Goal: Transaction & Acquisition: Download file/media

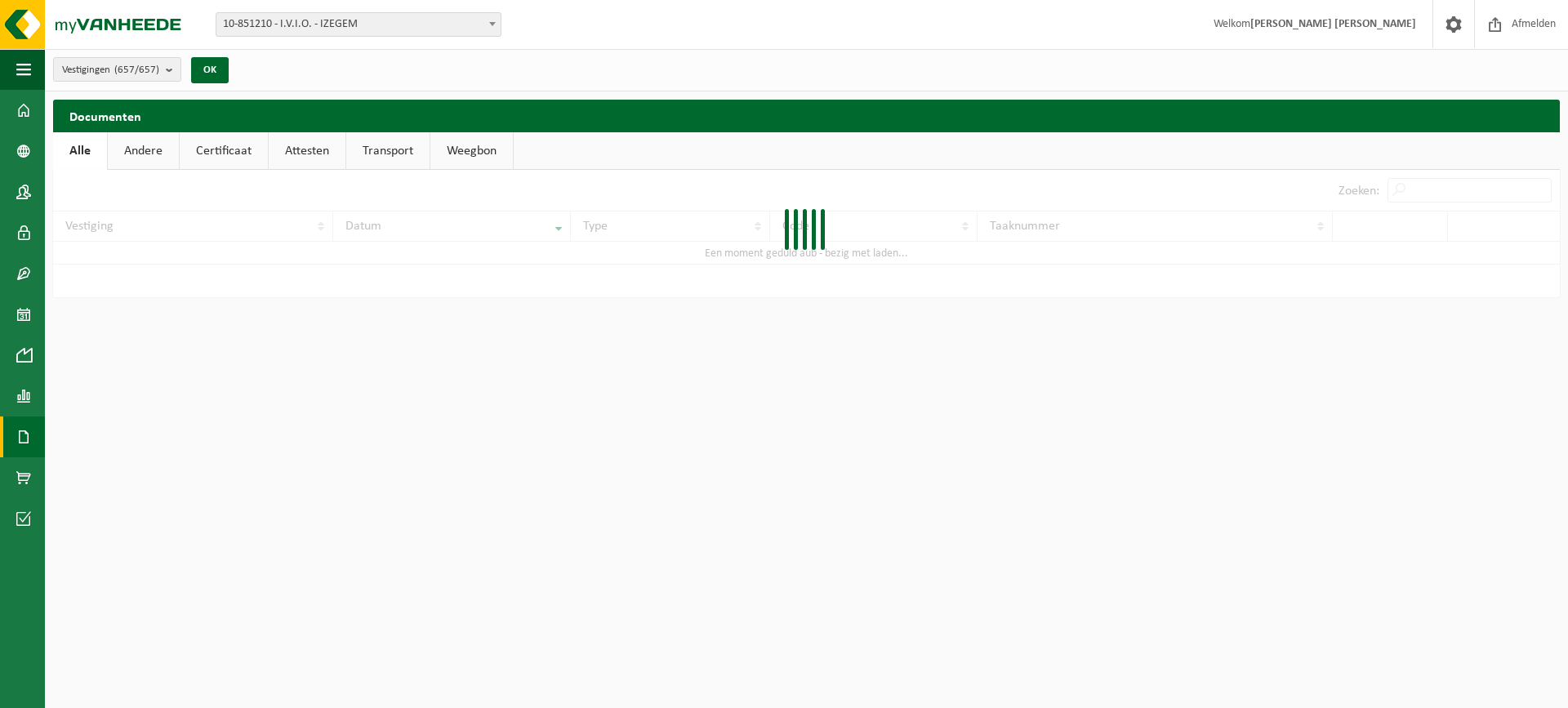
click at [23, 443] on span at bounding box center [23, 437] width 15 height 40
click at [72, 442] on span at bounding box center [72, 437] width 13 height 31
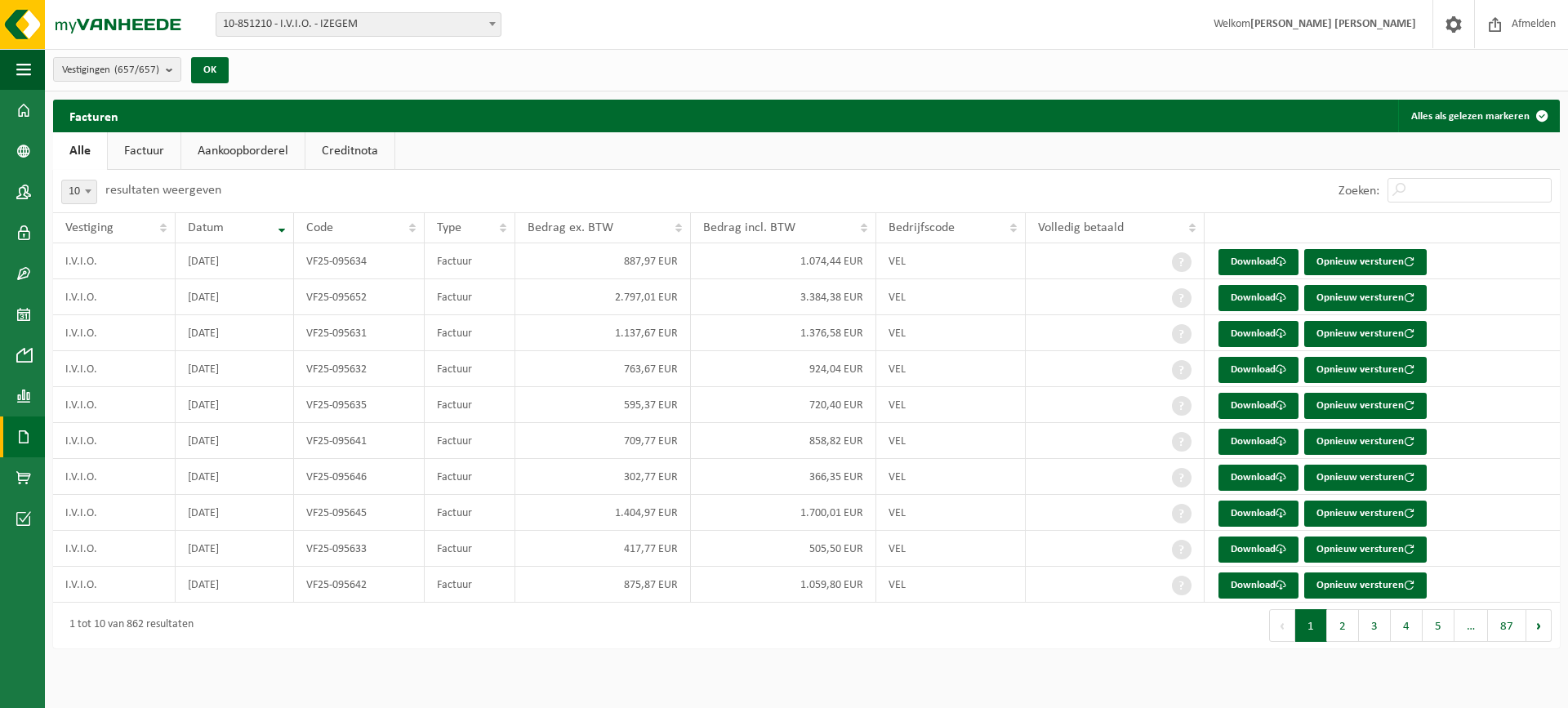
click at [36, 437] on link "Documenten" at bounding box center [23, 437] width 45 height 40
click at [99, 470] on span "Documenten" at bounding box center [125, 471] width 60 height 31
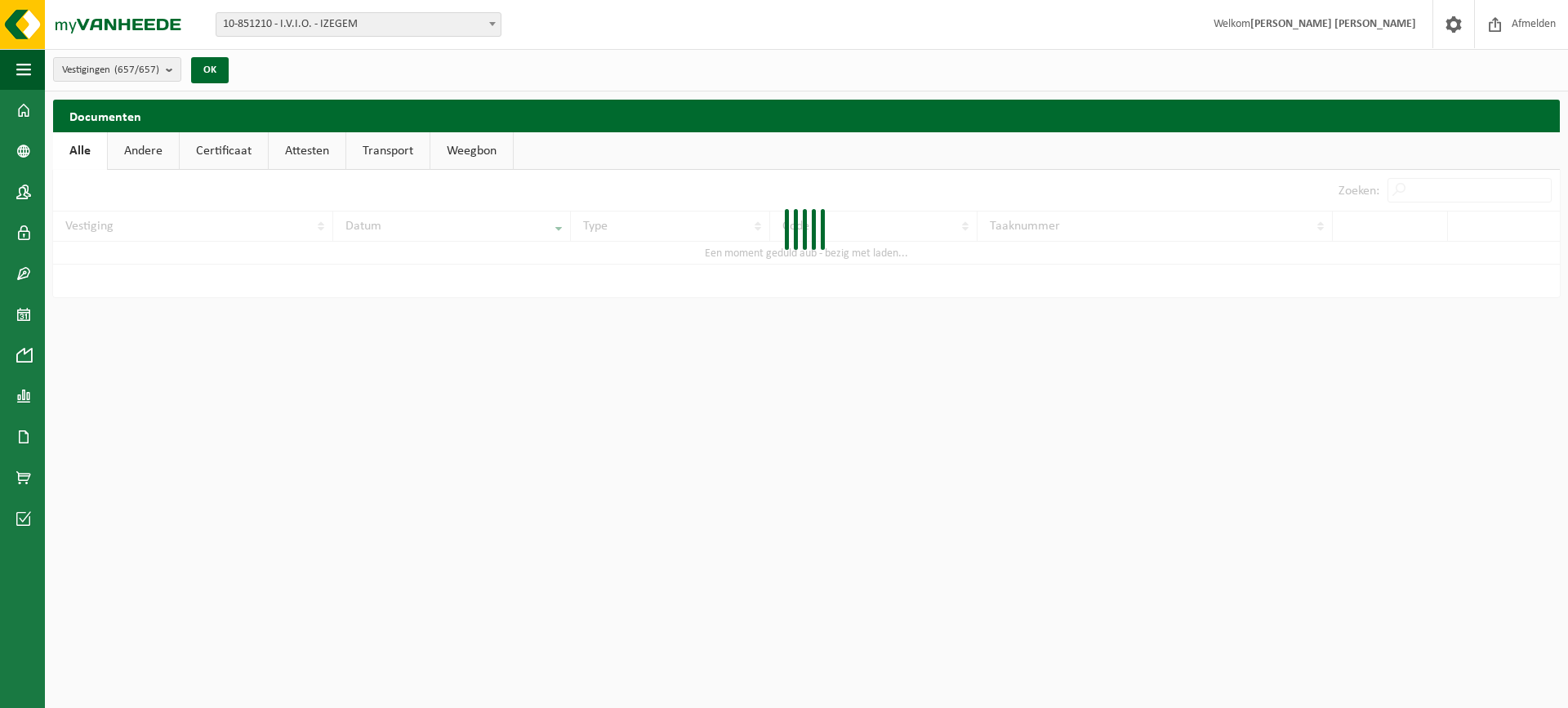
click at [1428, 190] on div at bounding box center [807, 234] width 1507 height 128
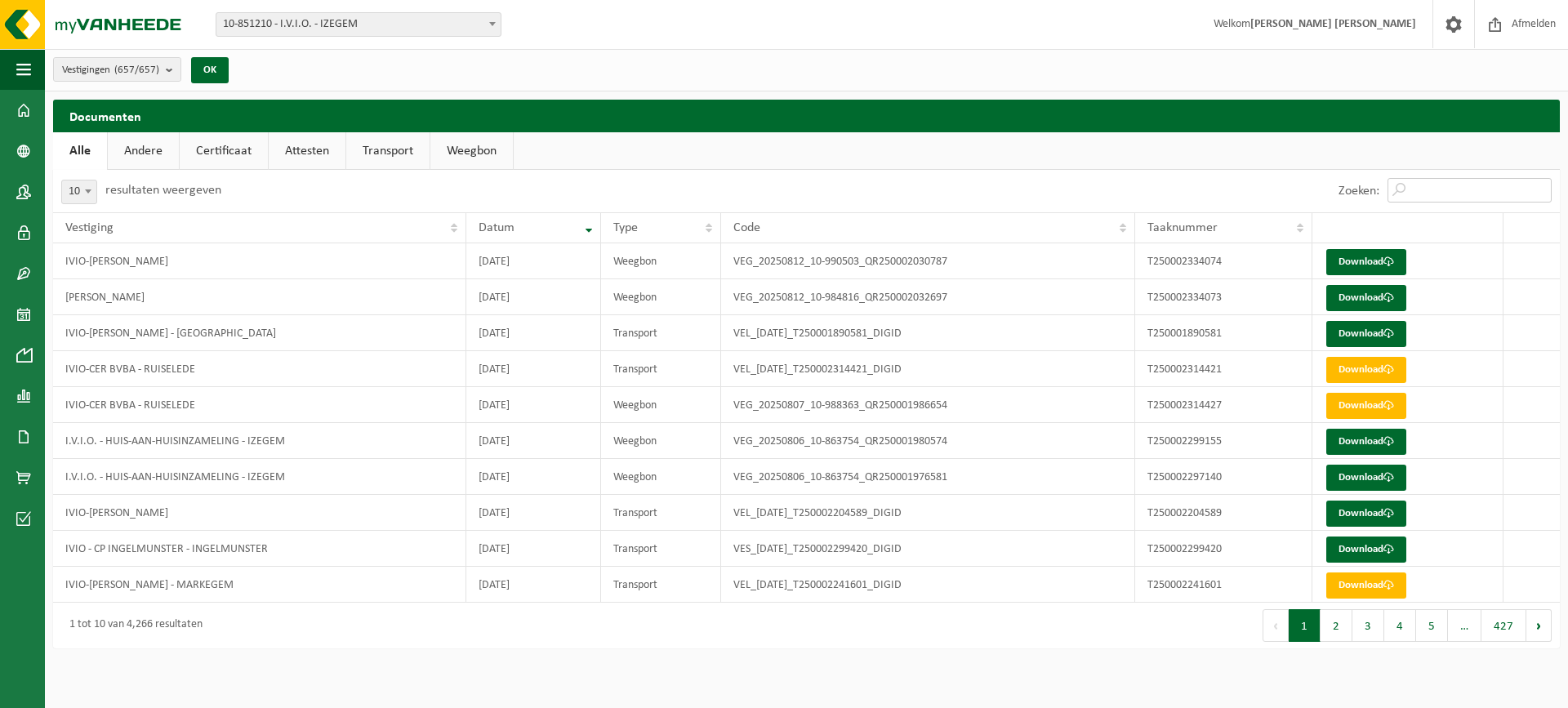
click at [1428, 190] on input "Zoeken:" at bounding box center [1469, 191] width 164 height 24
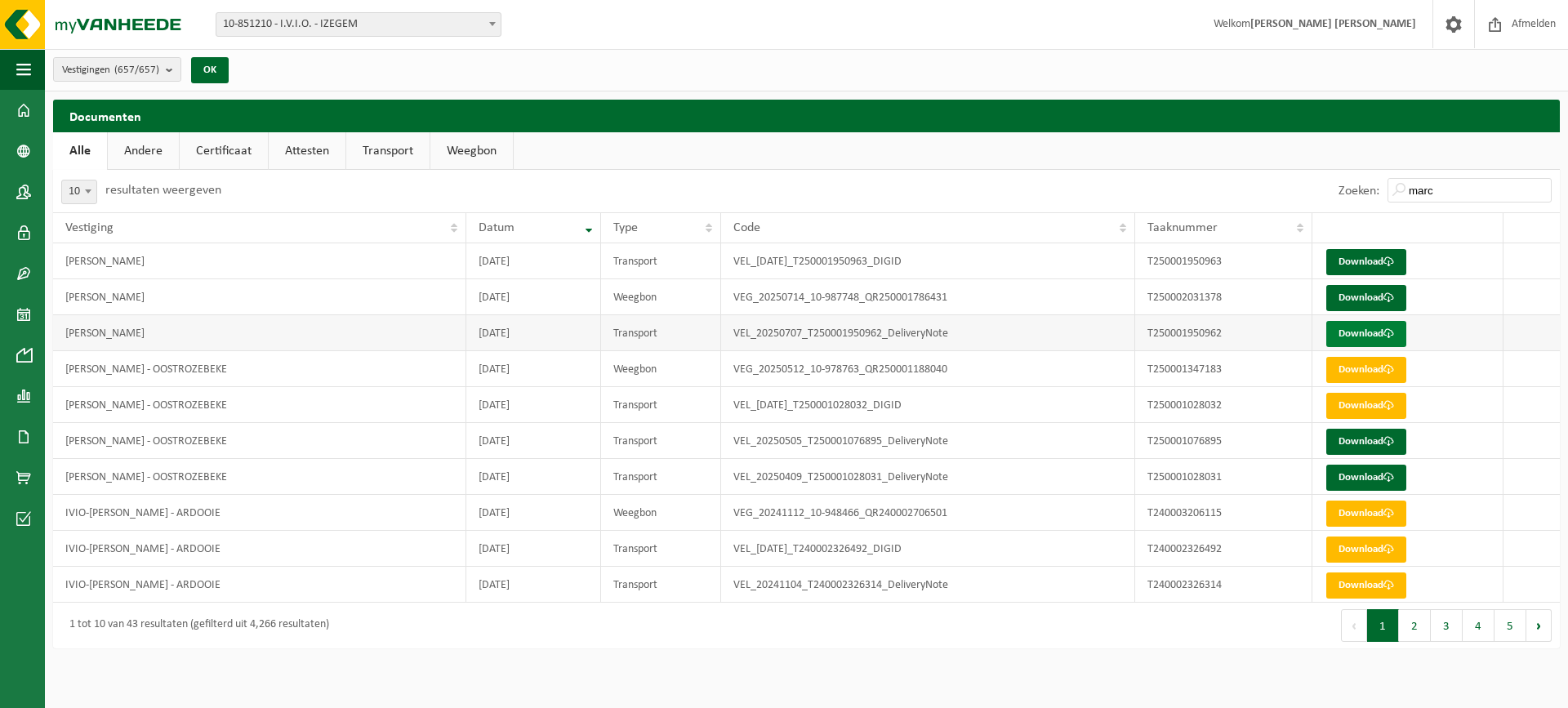
click at [1334, 341] on link "Download" at bounding box center [1366, 334] width 80 height 26
click at [1367, 300] on link "Download" at bounding box center [1366, 299] width 80 height 26
click at [1348, 263] on link "Download" at bounding box center [1366, 262] width 80 height 26
drag, startPoint x: 1443, startPoint y: 184, endPoint x: 1376, endPoint y: 192, distance: 67.5
click at [1382, 194] on div "Zoeken: marc" at bounding box center [1445, 191] width 229 height 42
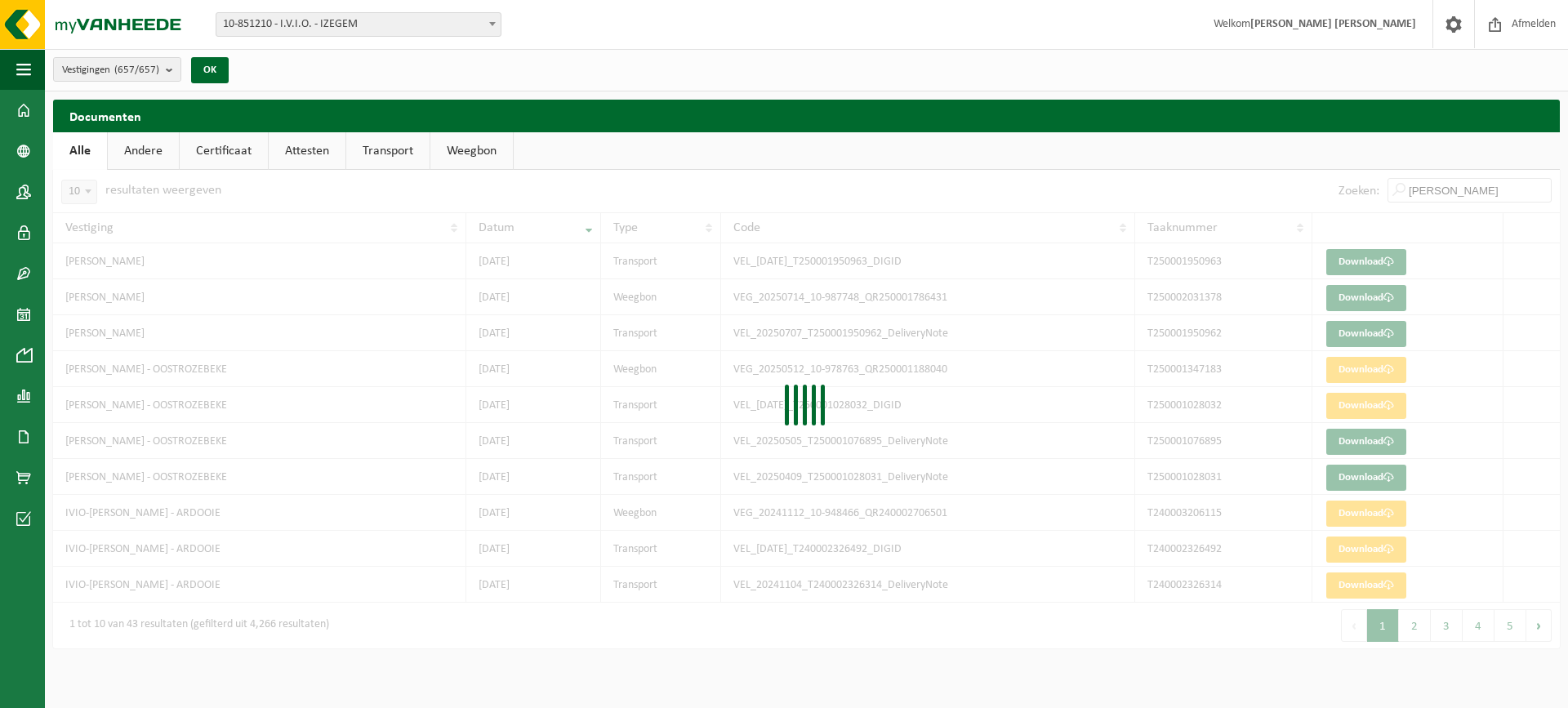
type input "jan jasper dhaene"
click at [1466, 204] on div at bounding box center [807, 409] width 1507 height 479
click at [921, 351] on div at bounding box center [807, 409] width 1507 height 479
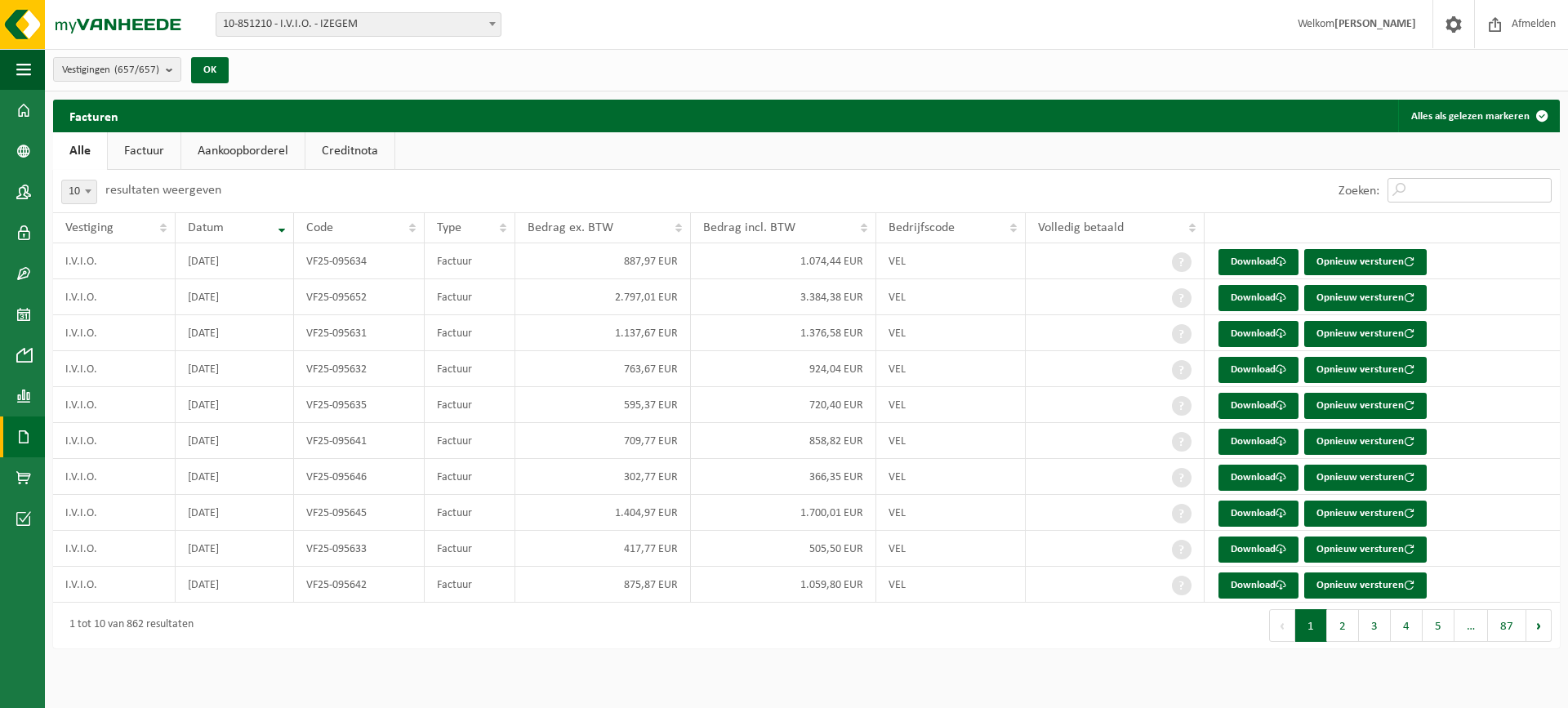
click at [1428, 186] on input "Zoeken:" at bounding box center [1469, 191] width 164 height 24
click at [27, 440] on span at bounding box center [23, 437] width 15 height 40
click at [100, 474] on span "Documenten" at bounding box center [125, 471] width 60 height 31
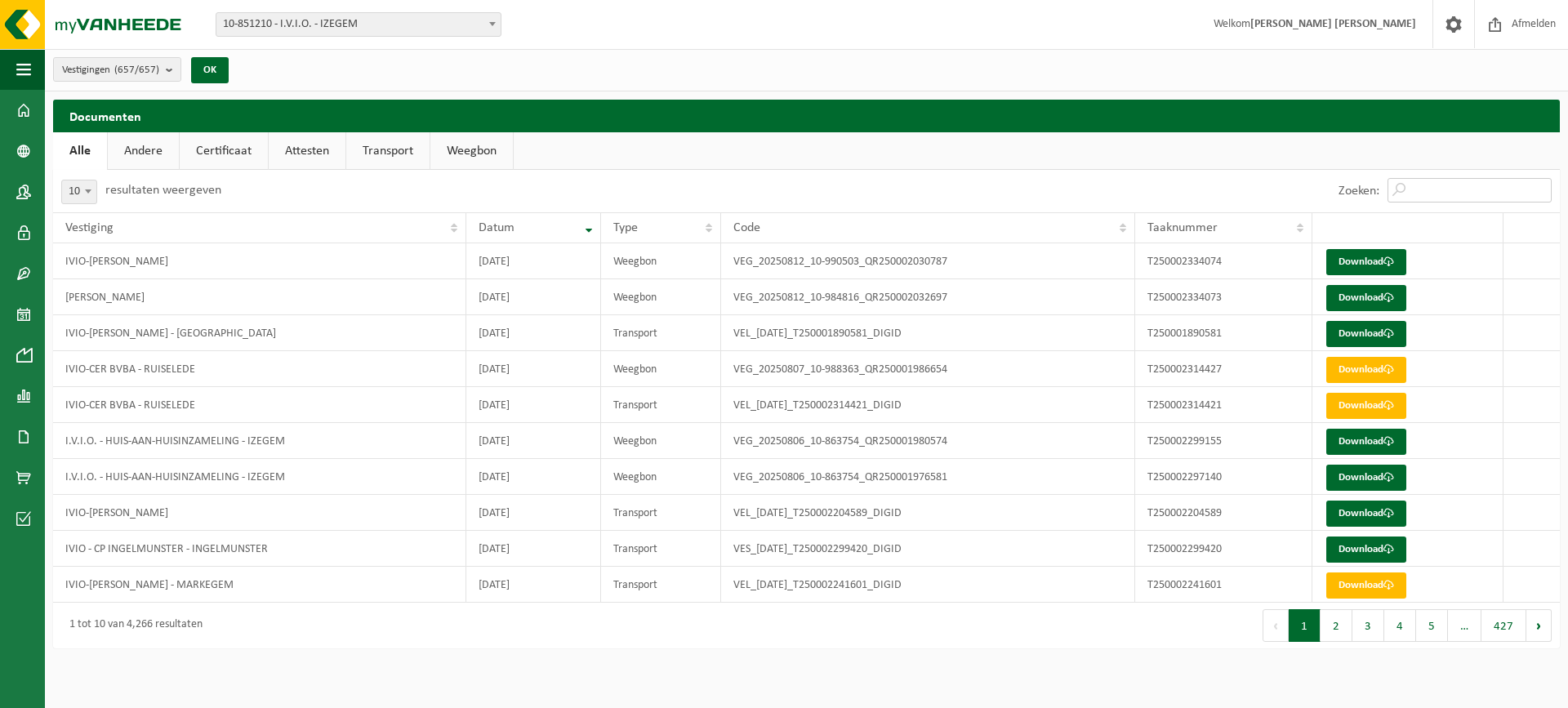
click at [1416, 185] on input "Zoeken:" at bounding box center [1469, 191] width 164 height 24
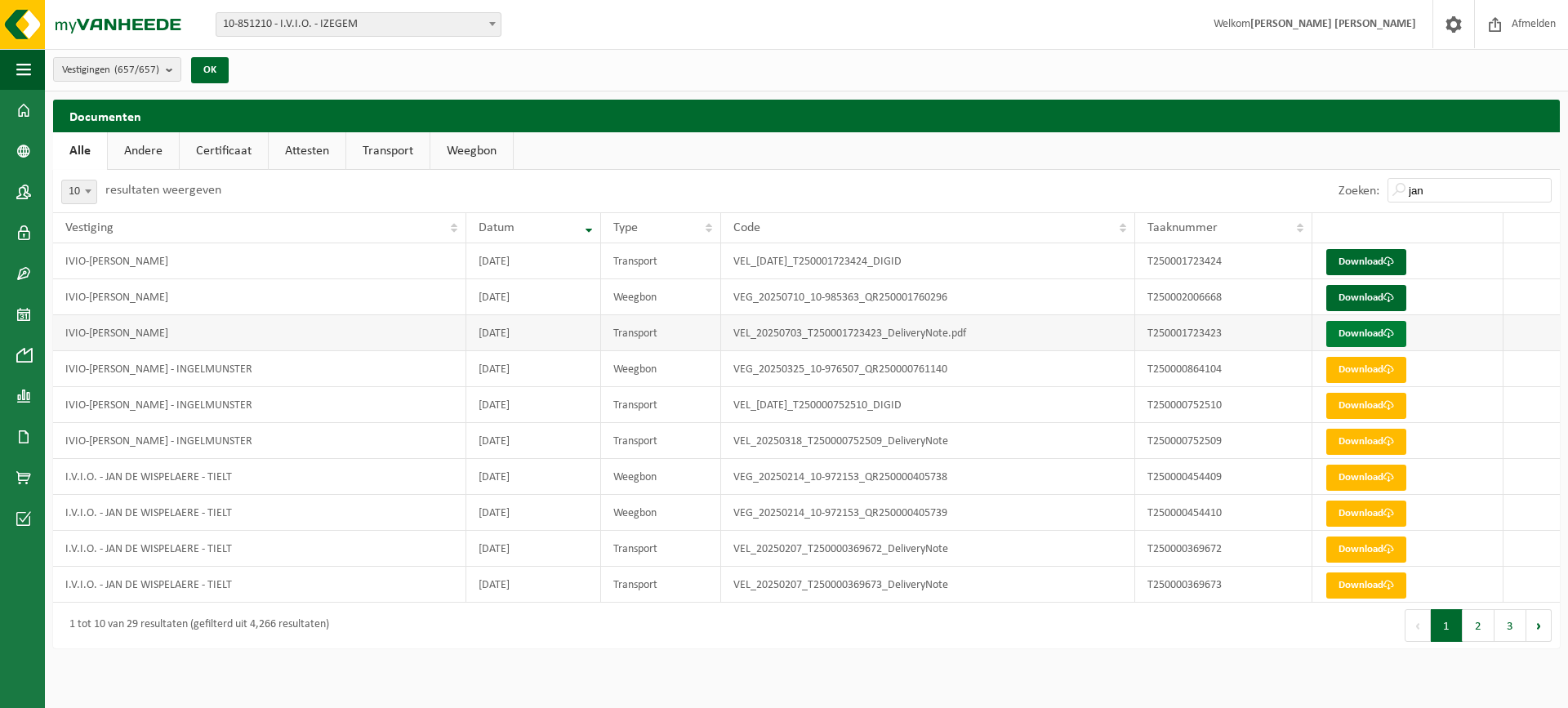
click at [1353, 323] on link "Download" at bounding box center [1366, 334] width 80 height 26
click at [1339, 294] on link "Download" at bounding box center [1366, 299] width 80 height 26
click at [1382, 266] on link "Download" at bounding box center [1366, 262] width 80 height 26
drag, startPoint x: 1445, startPoint y: 196, endPoint x: 1368, endPoint y: 189, distance: 77.3
click at [1368, 189] on div "Zoeken: jan" at bounding box center [1445, 191] width 229 height 42
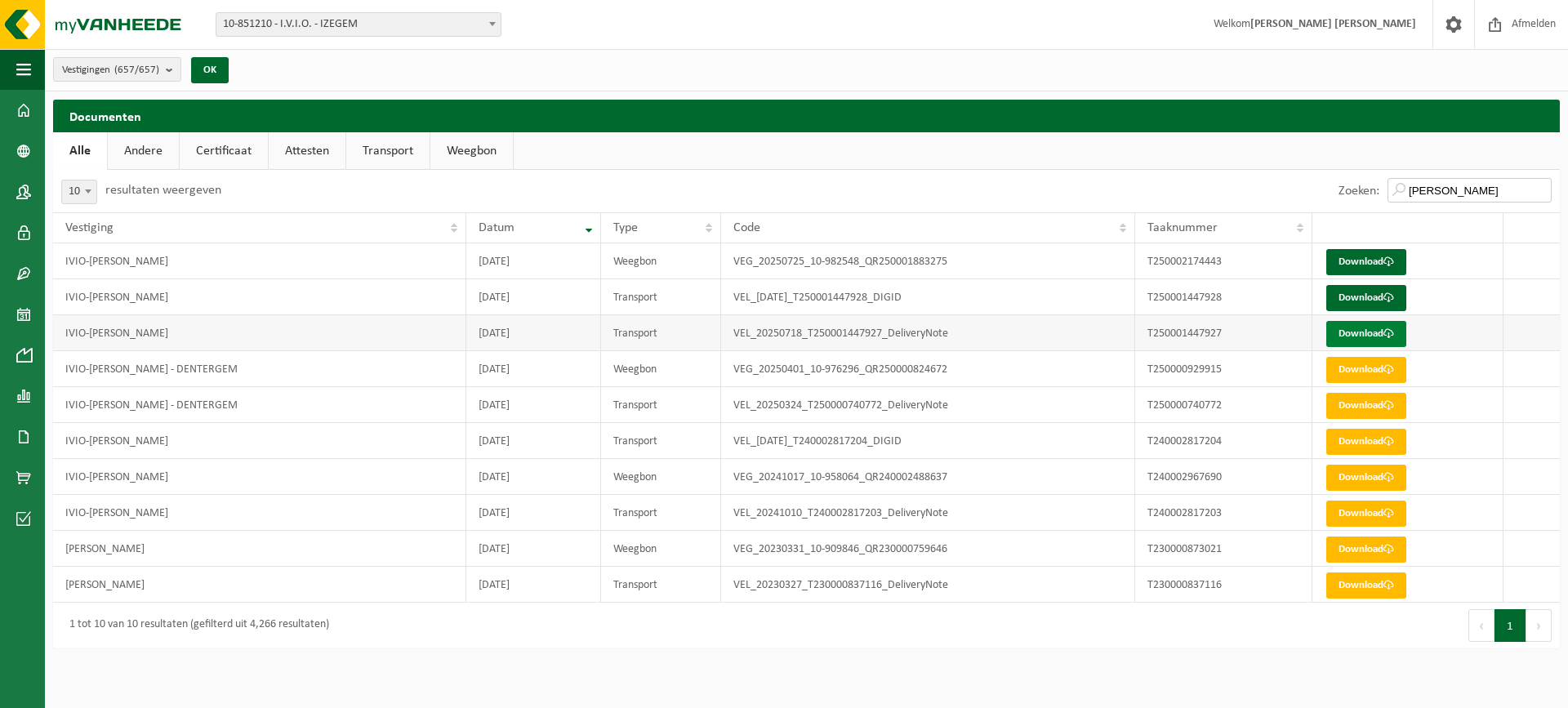
type input "niels"
click at [1394, 335] on span at bounding box center [1389, 333] width 10 height 10
click at [1355, 260] on link "Download" at bounding box center [1366, 262] width 80 height 26
click at [1378, 301] on link "Download" at bounding box center [1366, 299] width 80 height 26
click at [26, 346] on span at bounding box center [23, 355] width 15 height 40
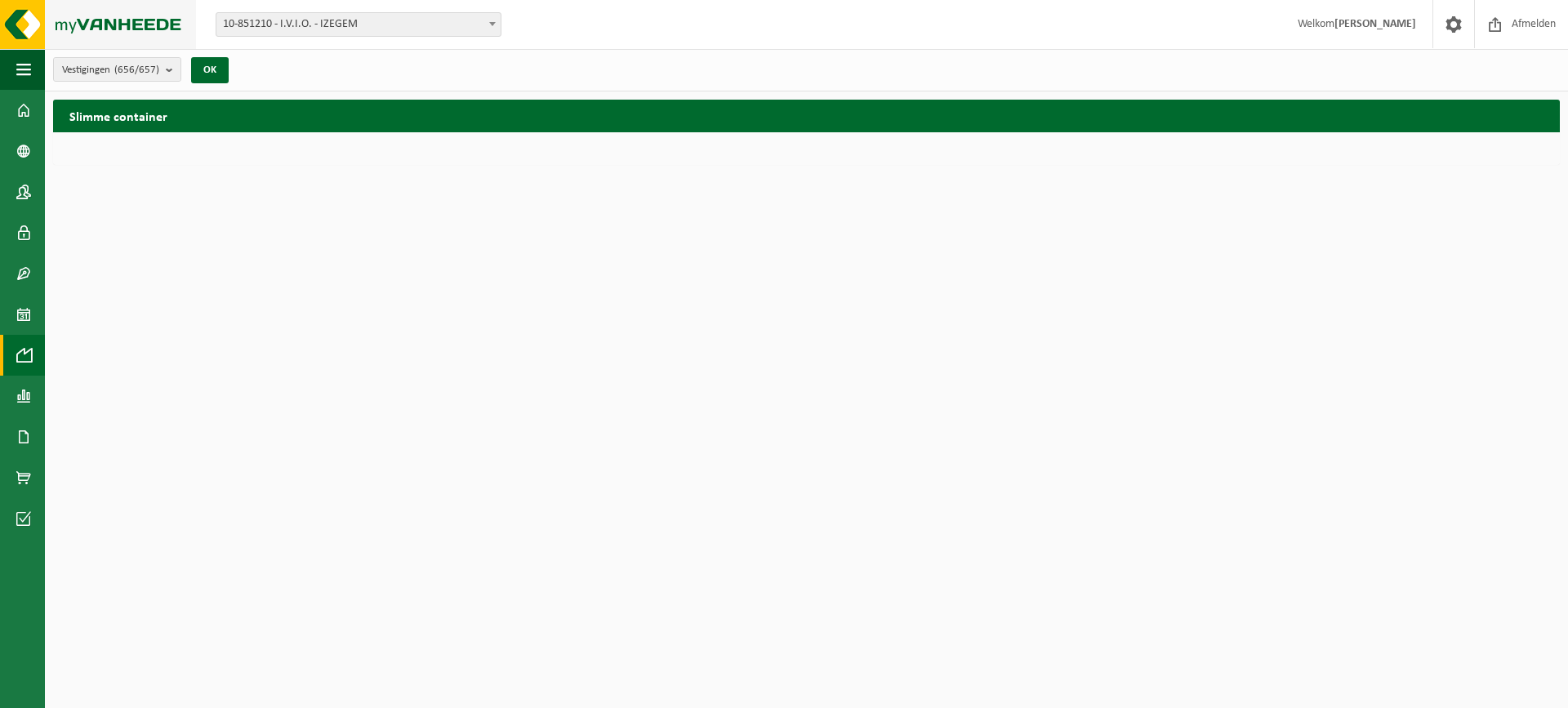
click at [22, 23] on img at bounding box center [98, 24] width 196 height 49
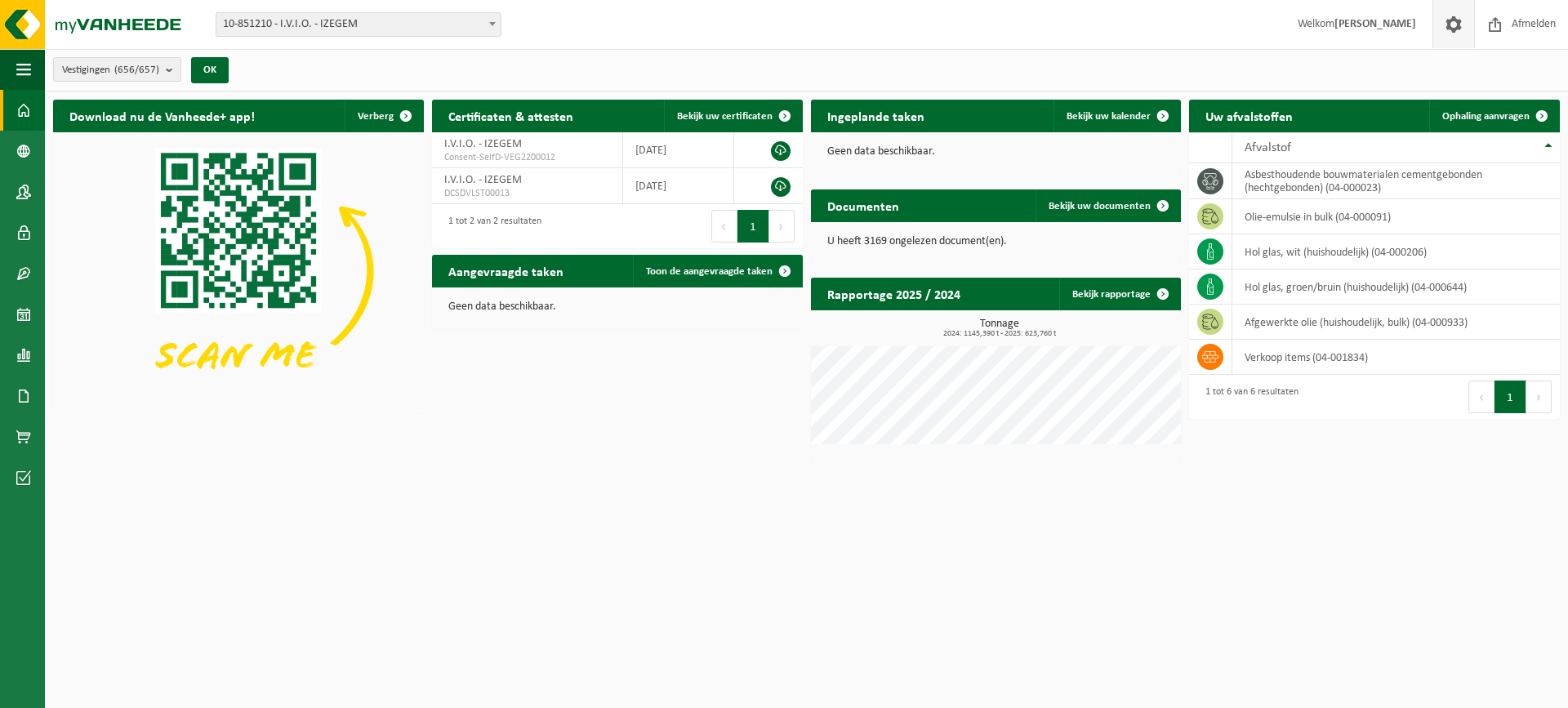
click at [1460, 30] on span at bounding box center [1453, 23] width 24 height 48
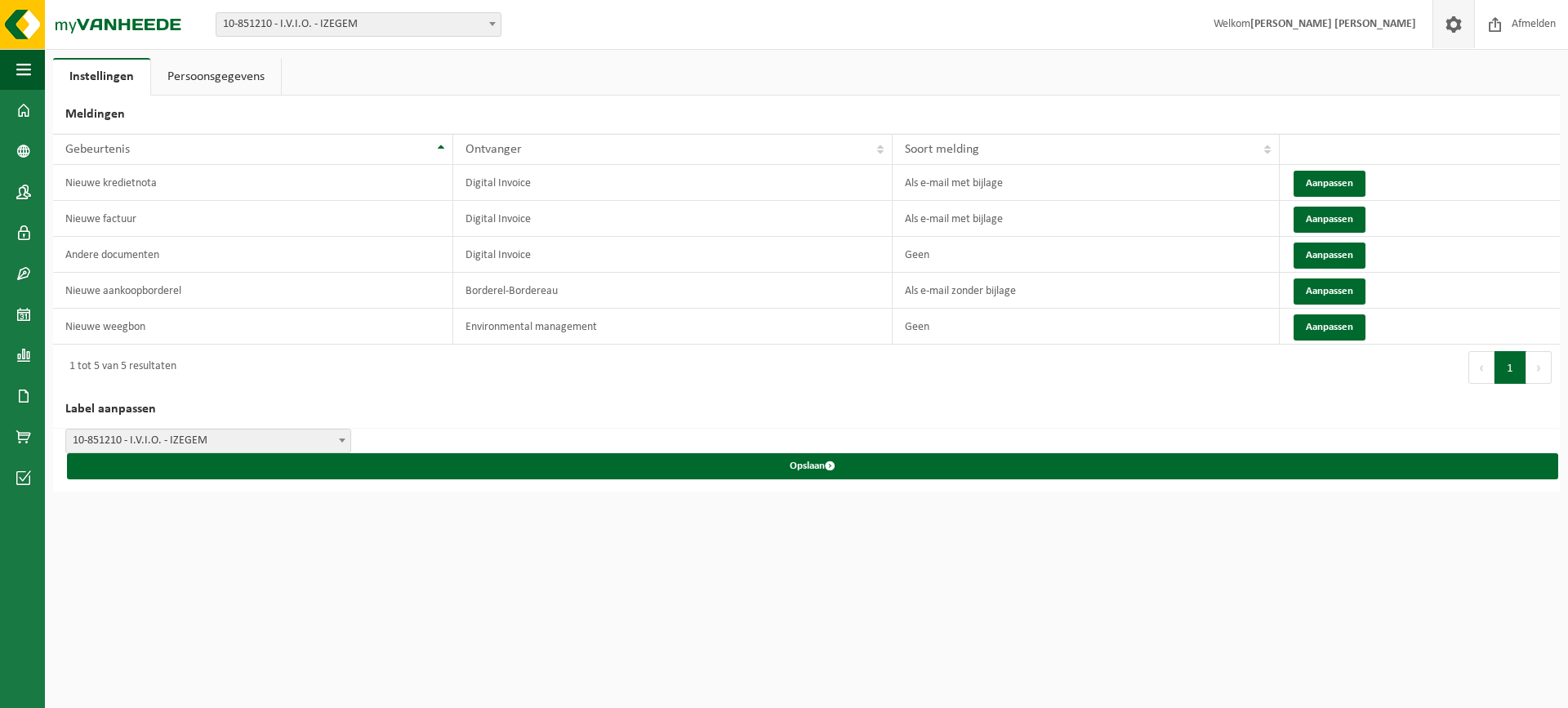
click at [232, 82] on link "Persoonsgegevens" at bounding box center [216, 77] width 130 height 38
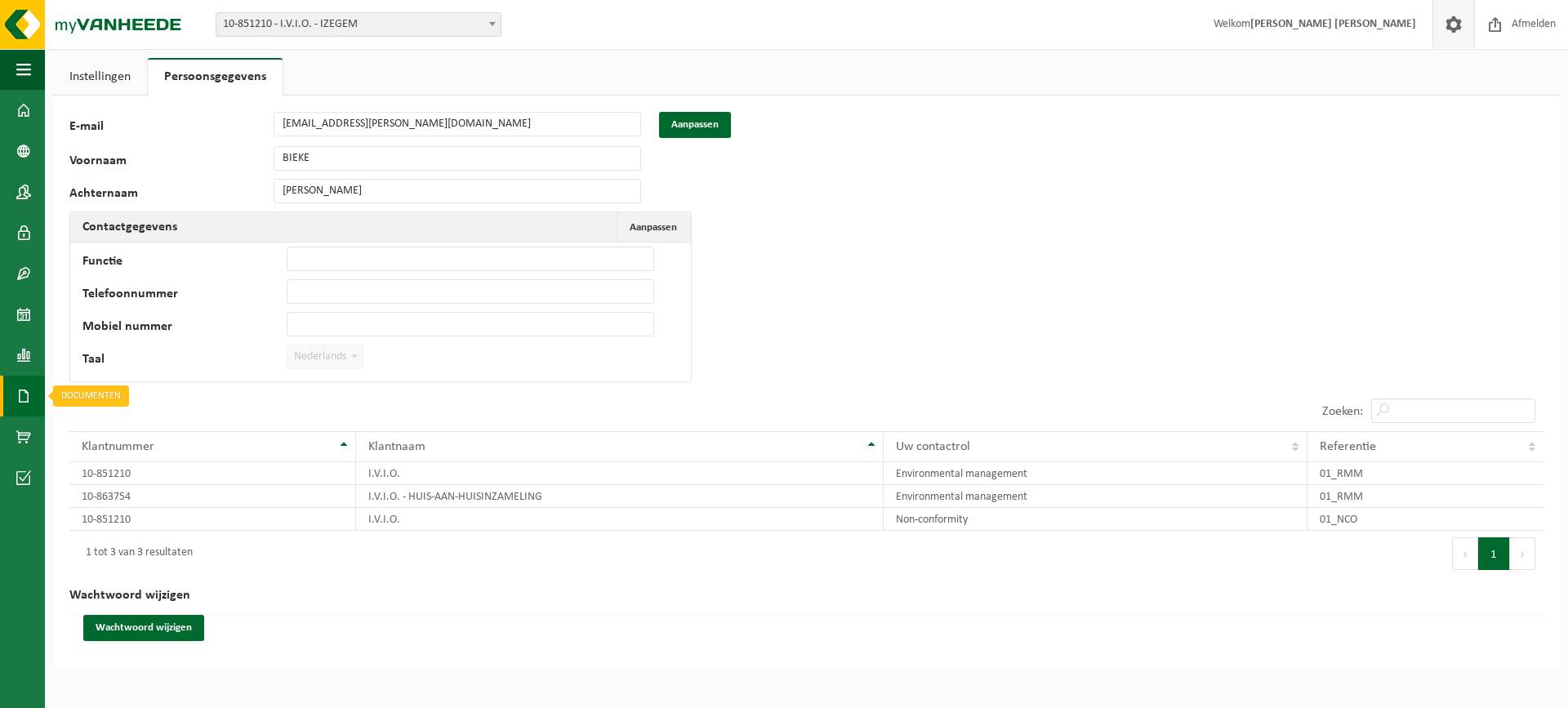
click at [24, 388] on span at bounding box center [23, 395] width 15 height 40
click at [107, 433] on span "Documenten" at bounding box center [125, 431] width 60 height 31
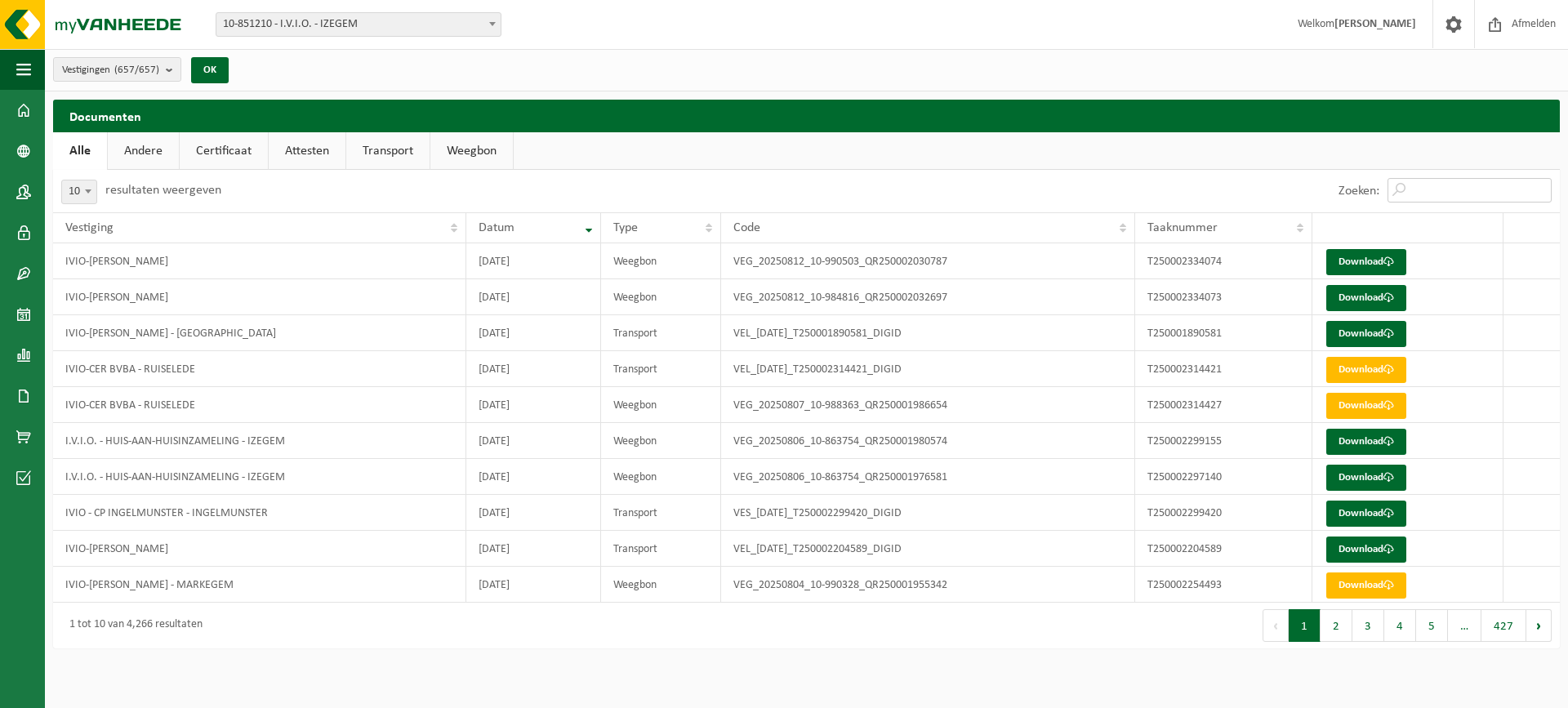
click at [1434, 195] on input "Zoeken:" at bounding box center [1469, 191] width 164 height 24
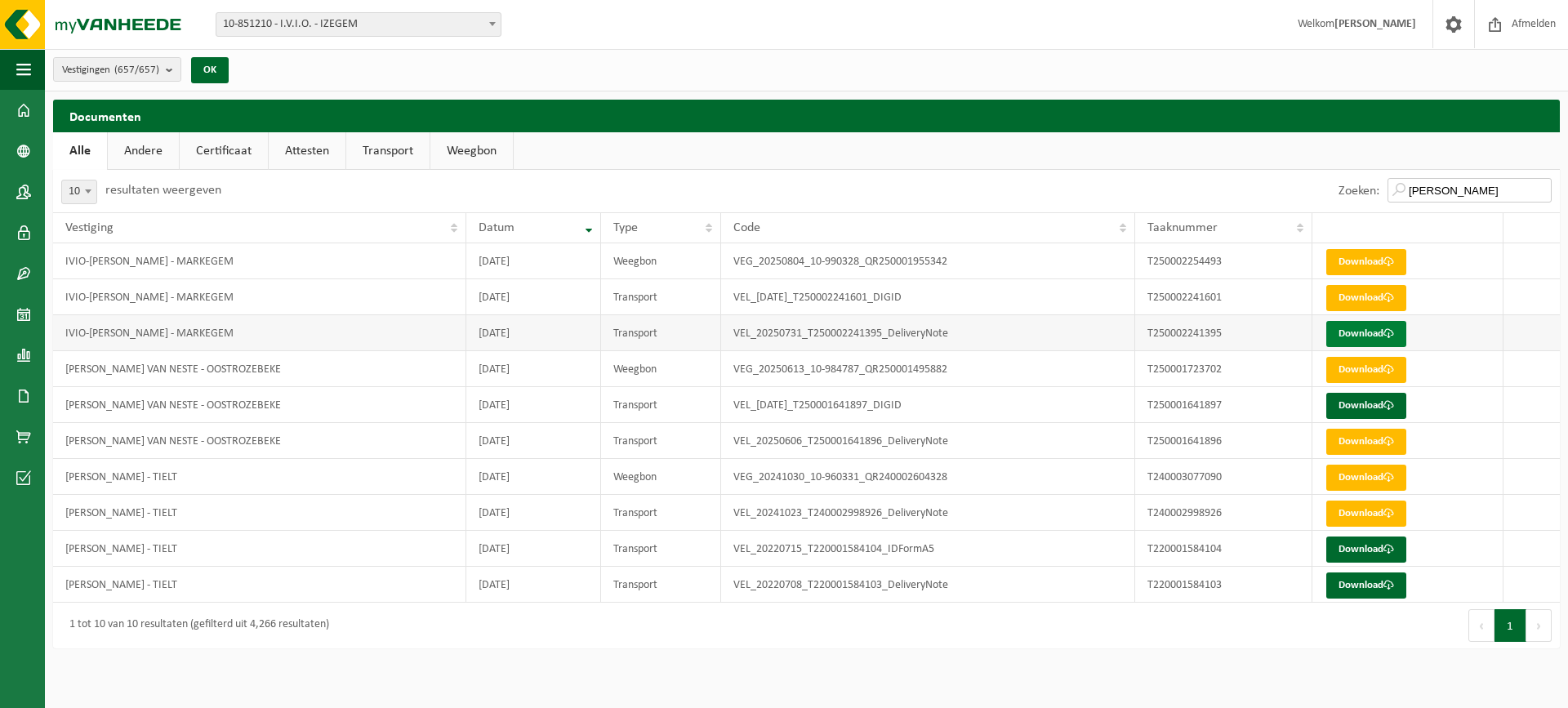
type input "davy"
click at [1360, 341] on link "Download" at bounding box center [1366, 334] width 80 height 26
drag, startPoint x: 1453, startPoint y: 195, endPoint x: 1388, endPoint y: 185, distance: 65.8
click at [1388, 185] on input "davy" at bounding box center [1469, 191] width 164 height 24
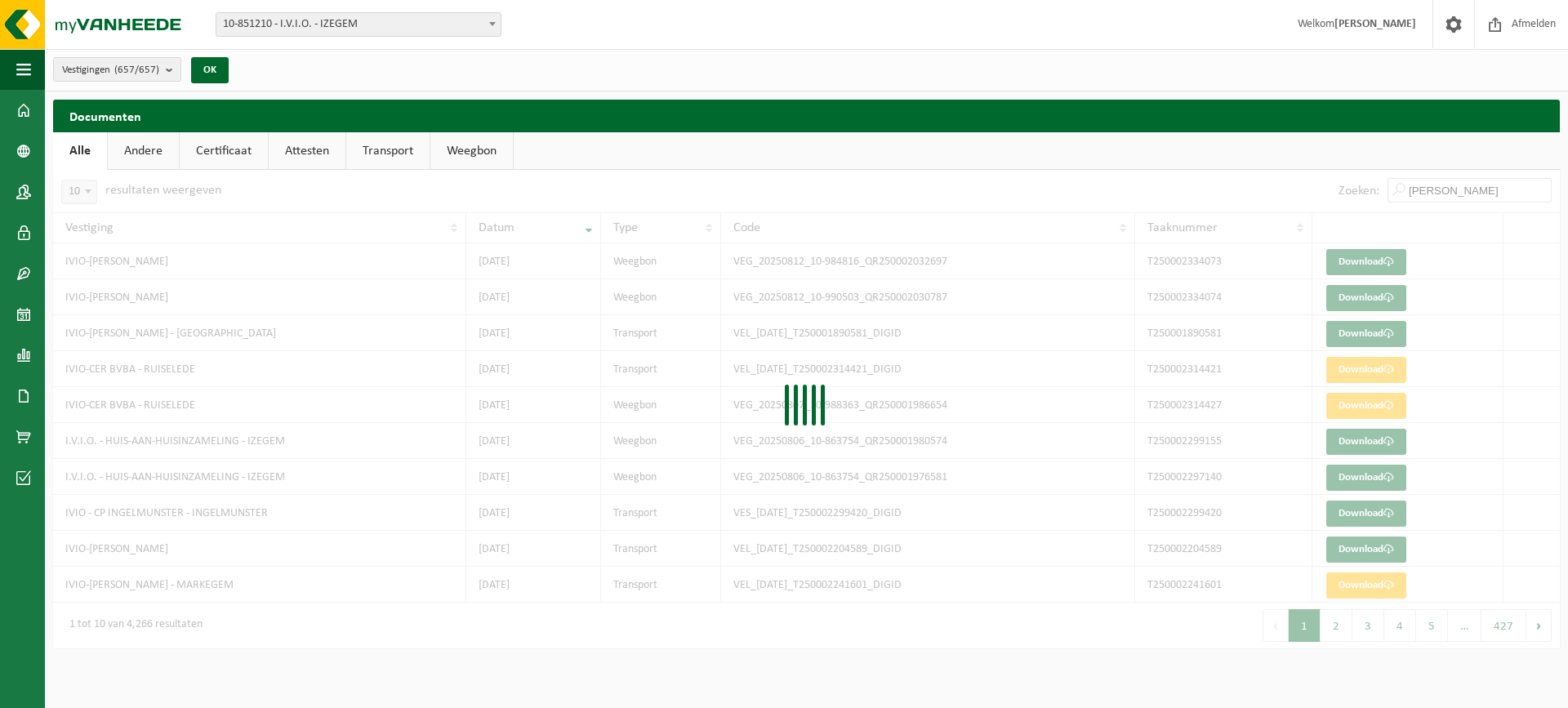
type input "davy vanhaels"
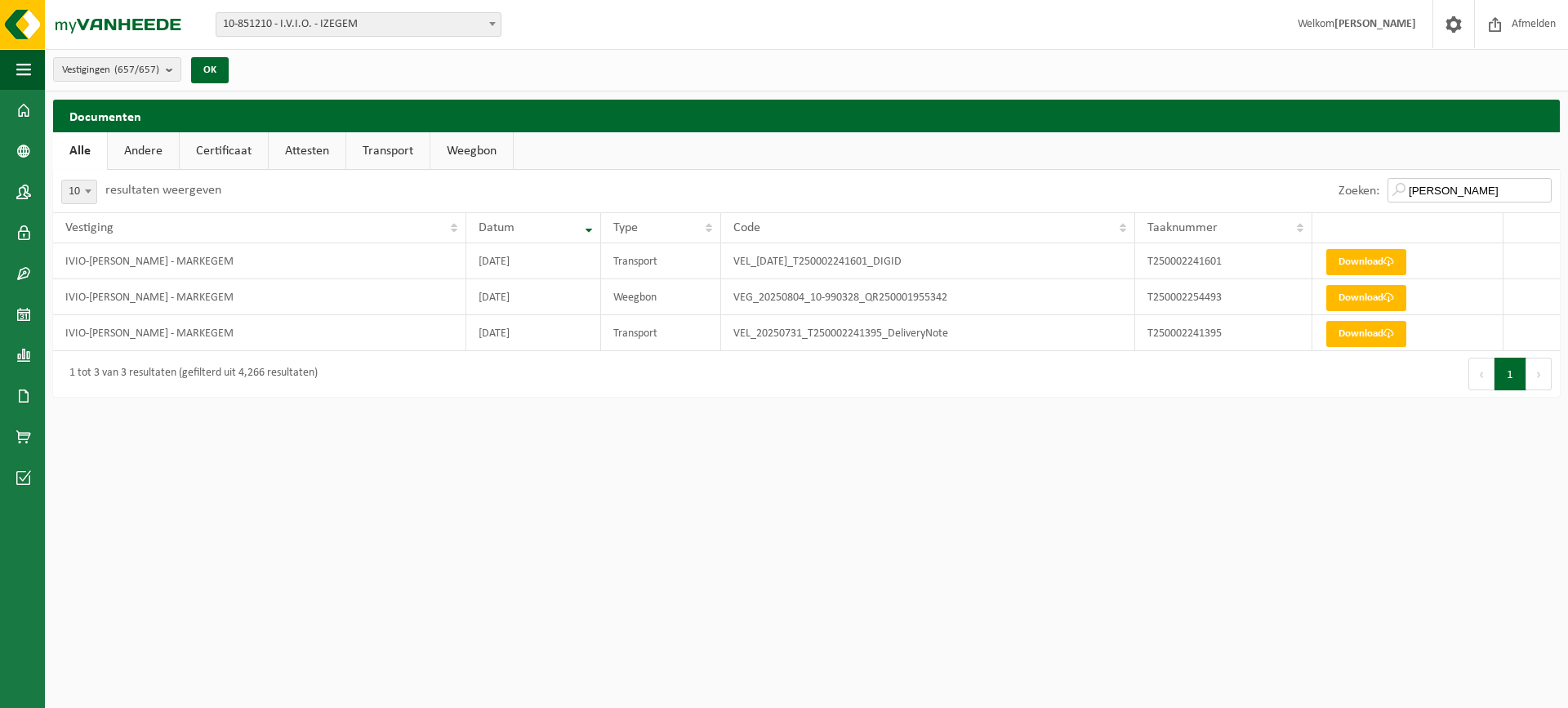
drag, startPoint x: 1487, startPoint y: 188, endPoint x: 1360, endPoint y: 185, distance: 127.0
click at [1360, 185] on div "Zoeken: davy vanhaels" at bounding box center [1445, 191] width 229 height 42
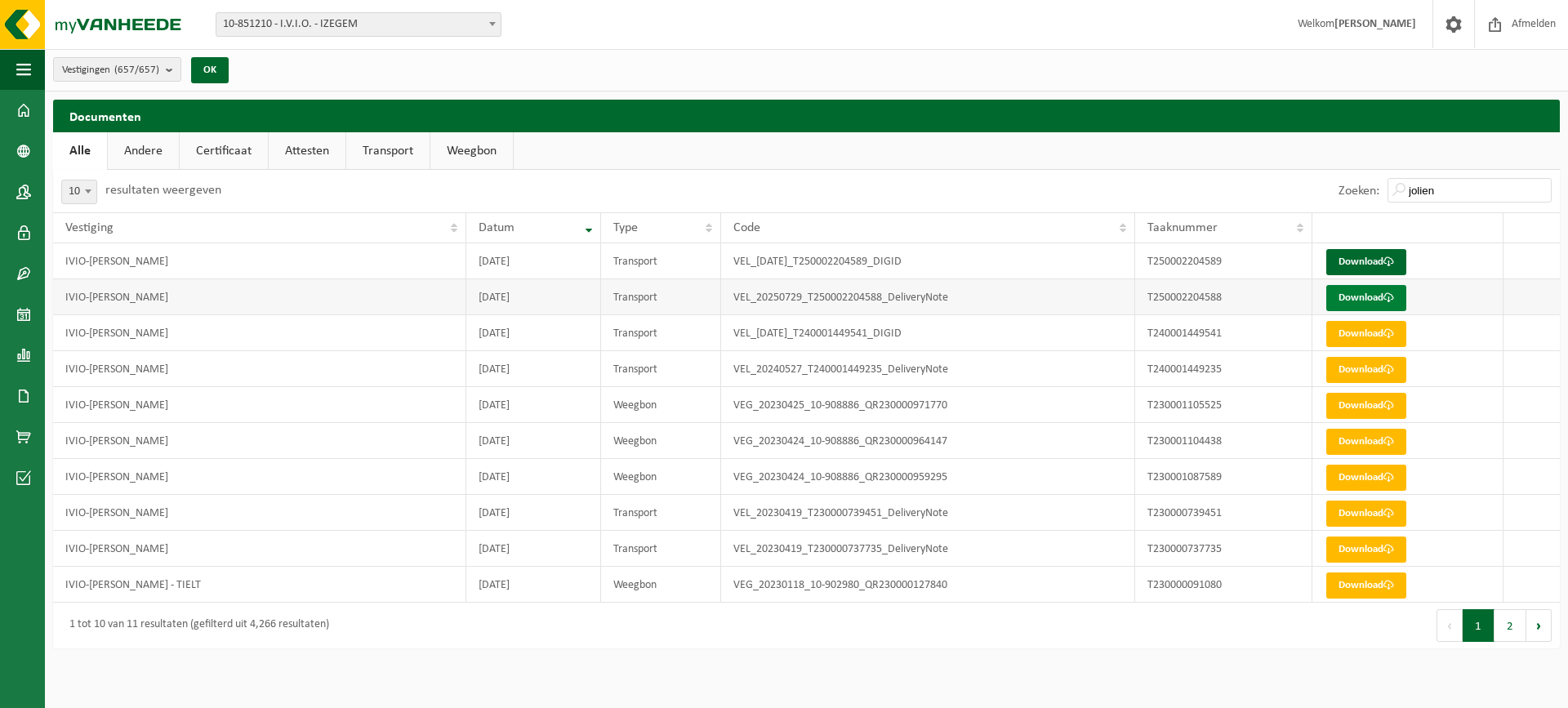
click at [1361, 304] on link "Download" at bounding box center [1366, 299] width 80 height 26
click at [1355, 251] on link "Download" at bounding box center [1366, 262] width 80 height 26
drag, startPoint x: 1457, startPoint y: 201, endPoint x: 1378, endPoint y: 188, distance: 80.1
click at [1378, 188] on div "Zoeken: jolien" at bounding box center [1445, 191] width 229 height 42
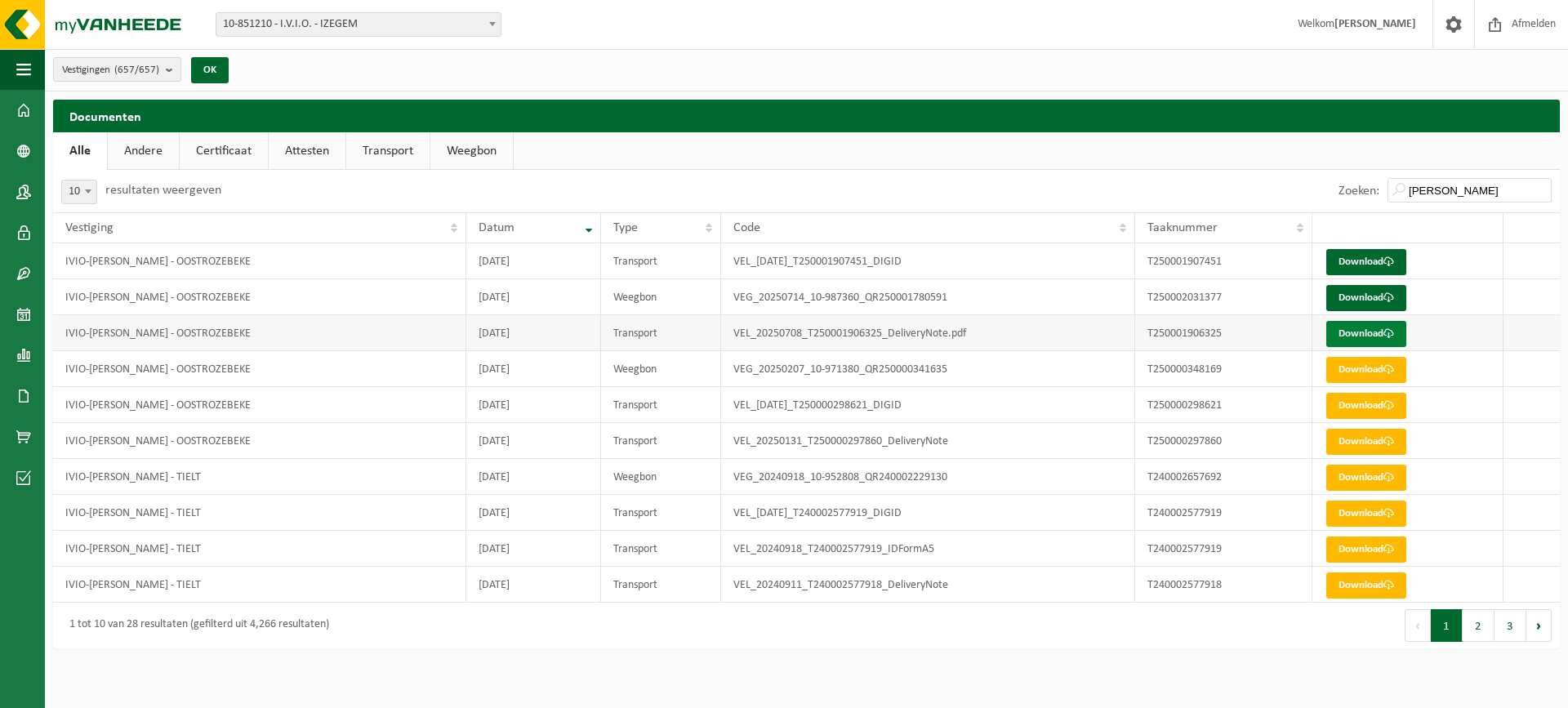
click at [1334, 333] on link "Download" at bounding box center [1366, 334] width 80 height 26
click at [1343, 297] on link "Download" at bounding box center [1366, 299] width 80 height 26
click at [1377, 265] on link "Download" at bounding box center [1366, 262] width 80 height 26
click at [1448, 182] on input "steven" at bounding box center [1469, 191] width 164 height 24
drag, startPoint x: 1455, startPoint y: 196, endPoint x: 1273, endPoint y: 176, distance: 183.1
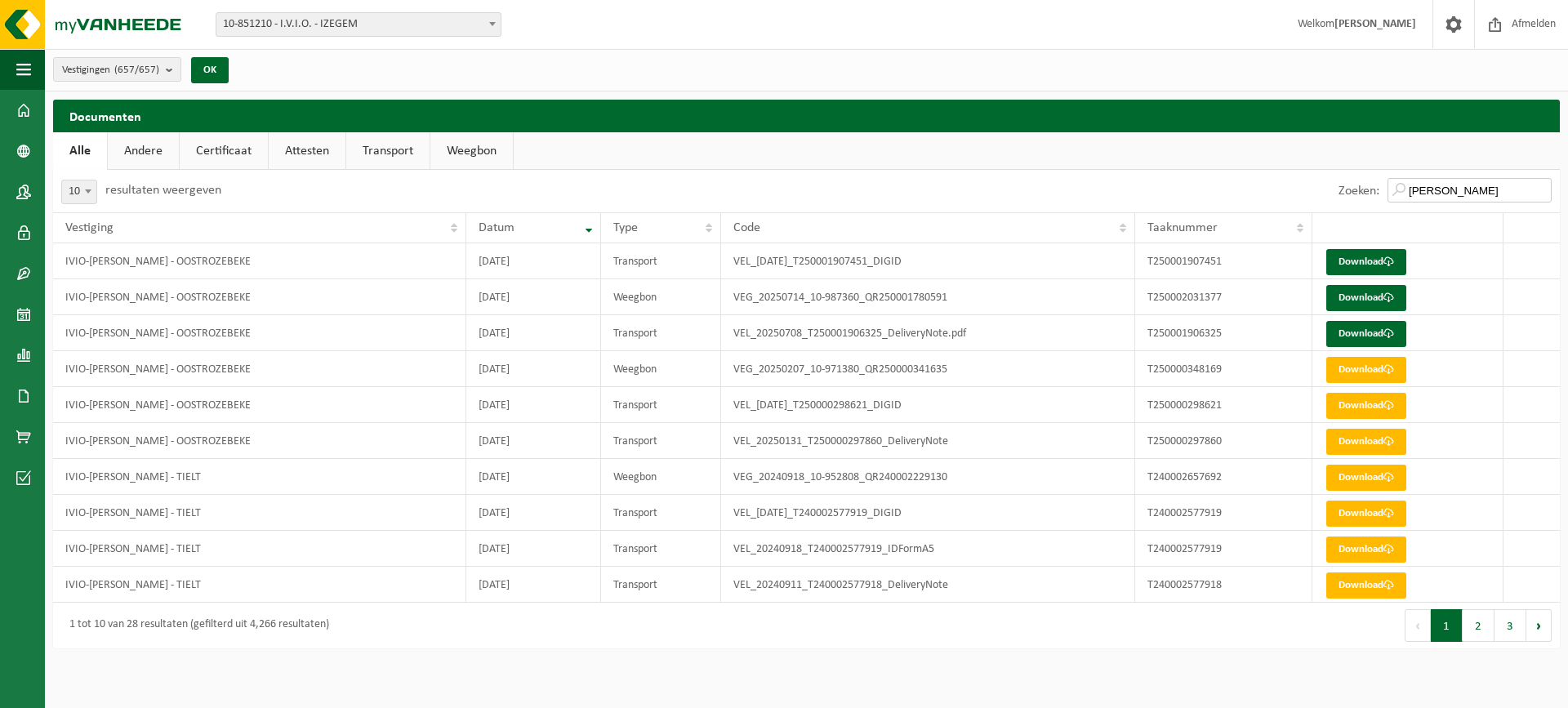
click at [1273, 176] on div "Zoeken: steven" at bounding box center [1183, 191] width 754 height 42
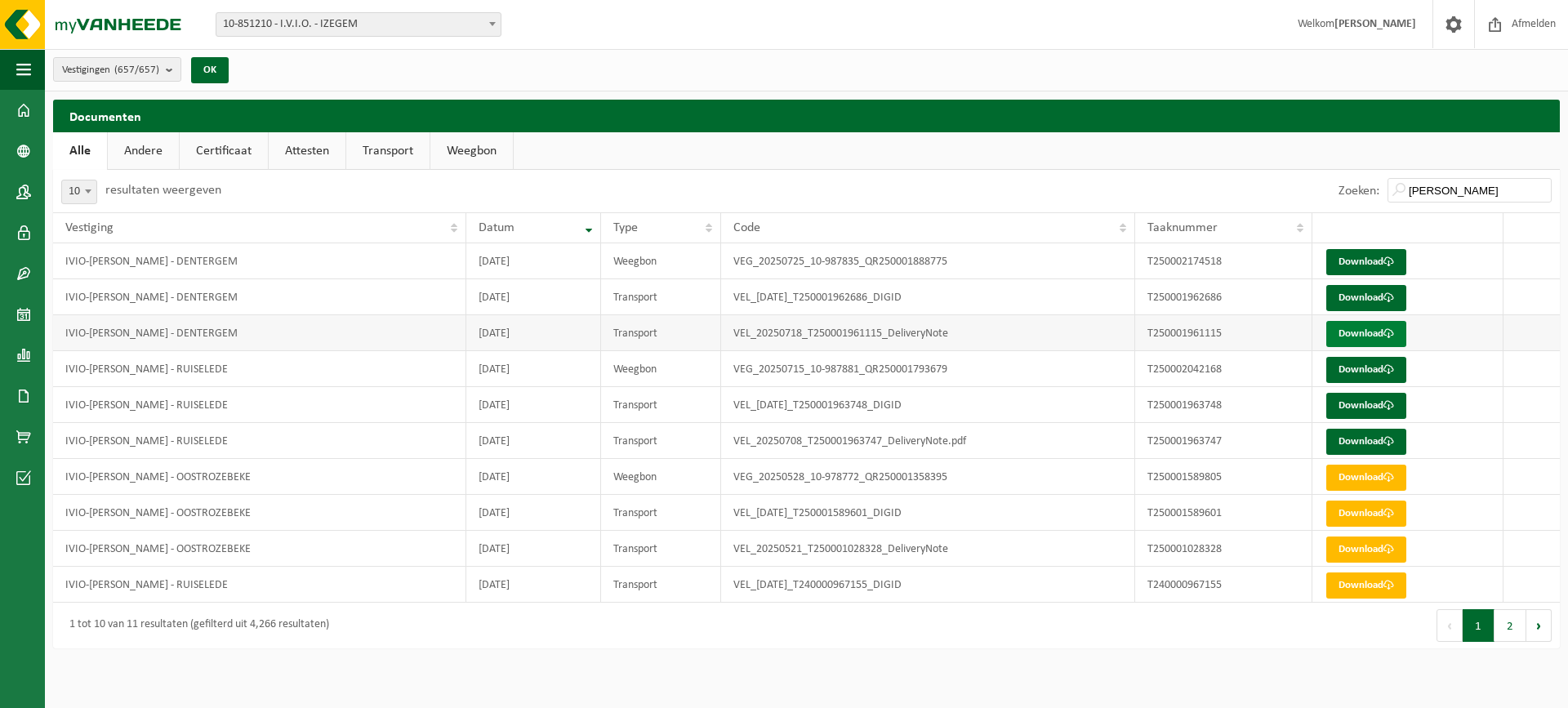
click at [1383, 330] on link "Download" at bounding box center [1366, 334] width 80 height 26
click at [1375, 300] on link "Download" at bounding box center [1366, 299] width 80 height 26
click at [1359, 260] on link "Download" at bounding box center [1366, 262] width 80 height 26
drag, startPoint x: 1453, startPoint y: 192, endPoint x: 1379, endPoint y: 188, distance: 74.1
click at [1378, 184] on div "Zoeken: michiel" at bounding box center [1445, 191] width 229 height 42
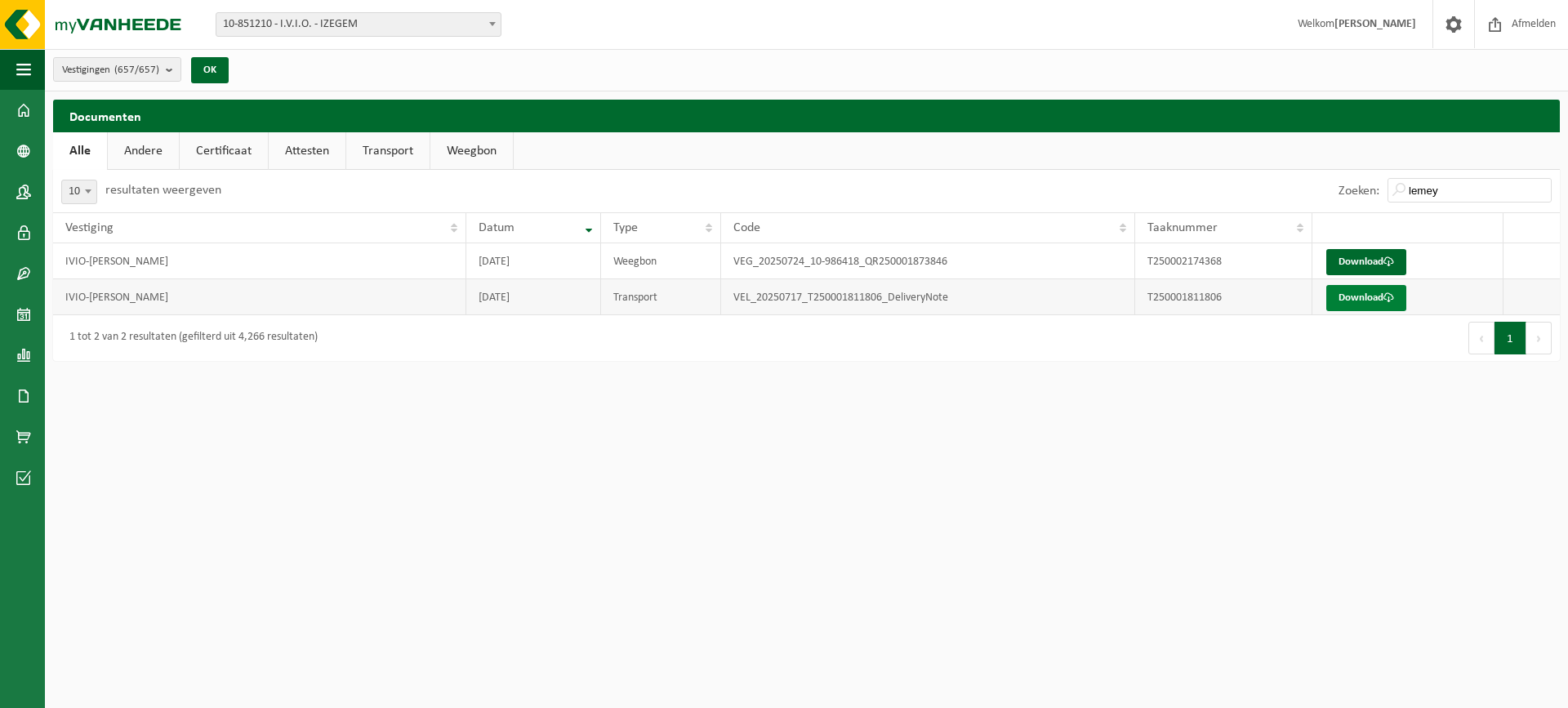
click at [1379, 297] on link "Download" at bounding box center [1366, 299] width 80 height 26
click at [1353, 304] on link "Download" at bounding box center [1366, 299] width 80 height 26
click at [1380, 251] on link "Download" at bounding box center [1366, 262] width 80 height 26
drag, startPoint x: 1441, startPoint y: 184, endPoint x: 1343, endPoint y: 185, distance: 98.0
click at [1361, 188] on div "Zoeken: lemey" at bounding box center [1445, 191] width 229 height 42
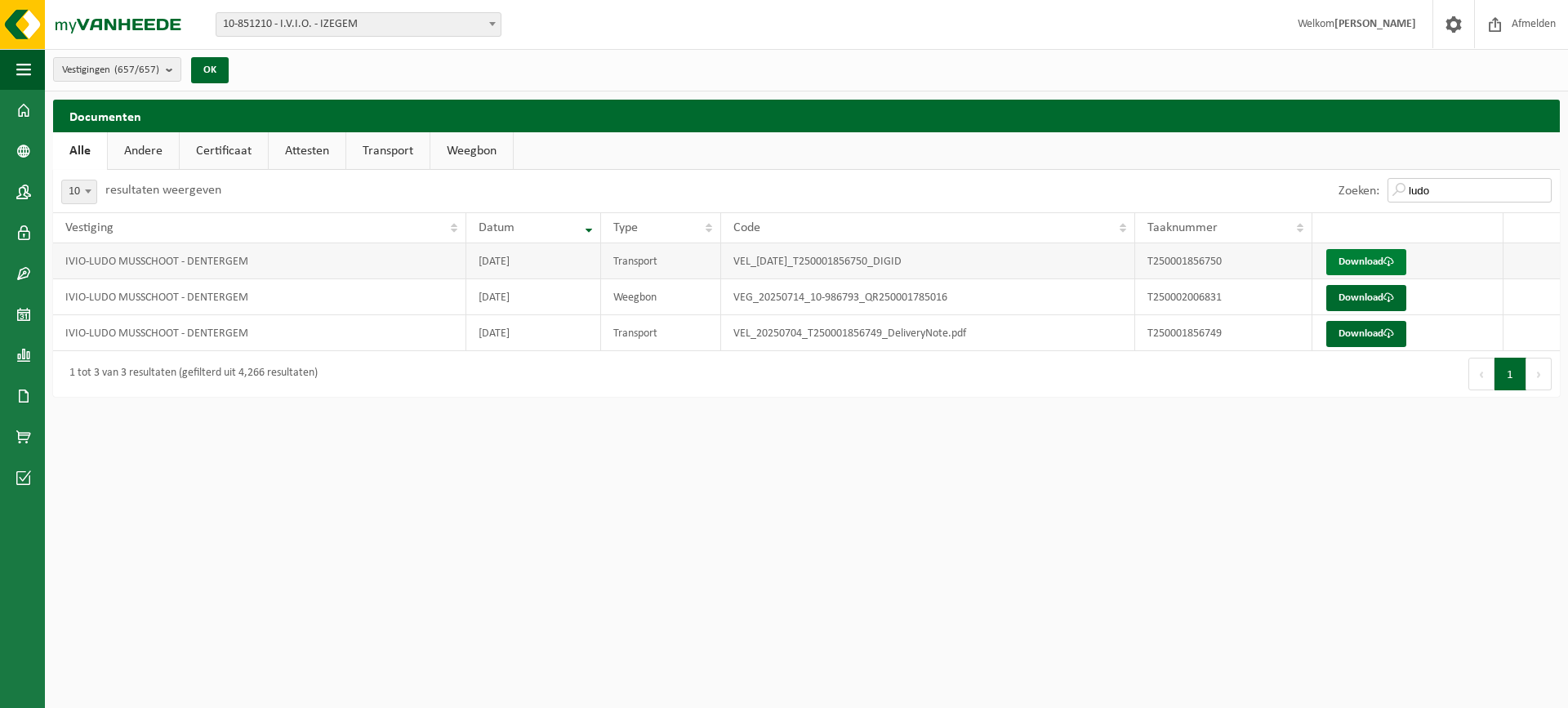
type input "ludo"
click at [1350, 261] on link "Download" at bounding box center [1366, 262] width 80 height 26
click at [1334, 263] on link "Download" at bounding box center [1366, 262] width 80 height 26
click at [1346, 297] on link "Download" at bounding box center [1366, 299] width 80 height 26
click at [1345, 336] on link "Download" at bounding box center [1366, 334] width 80 height 26
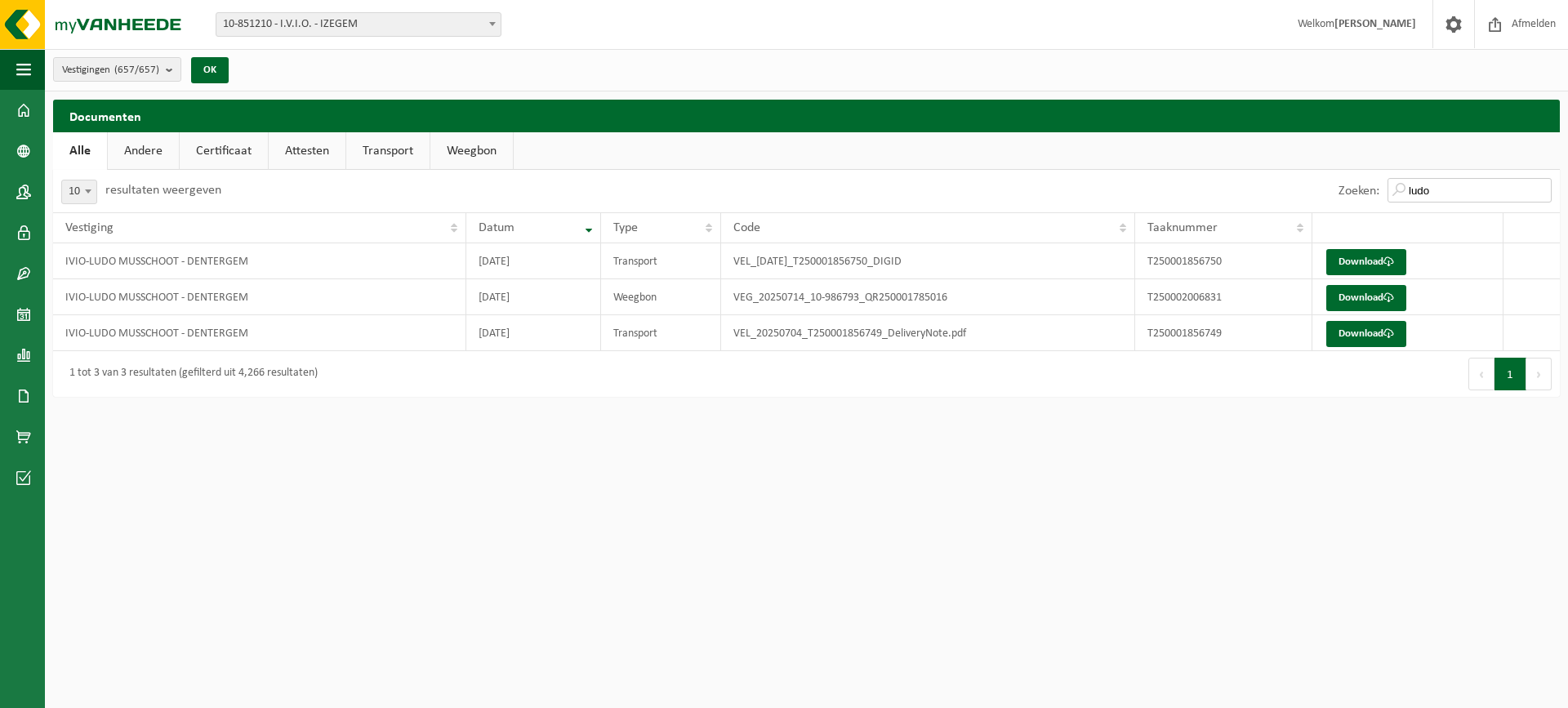
click at [1447, 183] on input "ludo" at bounding box center [1469, 191] width 164 height 24
drag, startPoint x: 1441, startPoint y: 190, endPoint x: 1271, endPoint y: 160, distance: 172.6
click at [1265, 154] on div "Documenten Even geduld. Door de grote hoeveelheid gegevens duurt het laden even…" at bounding box center [807, 252] width 1523 height 305
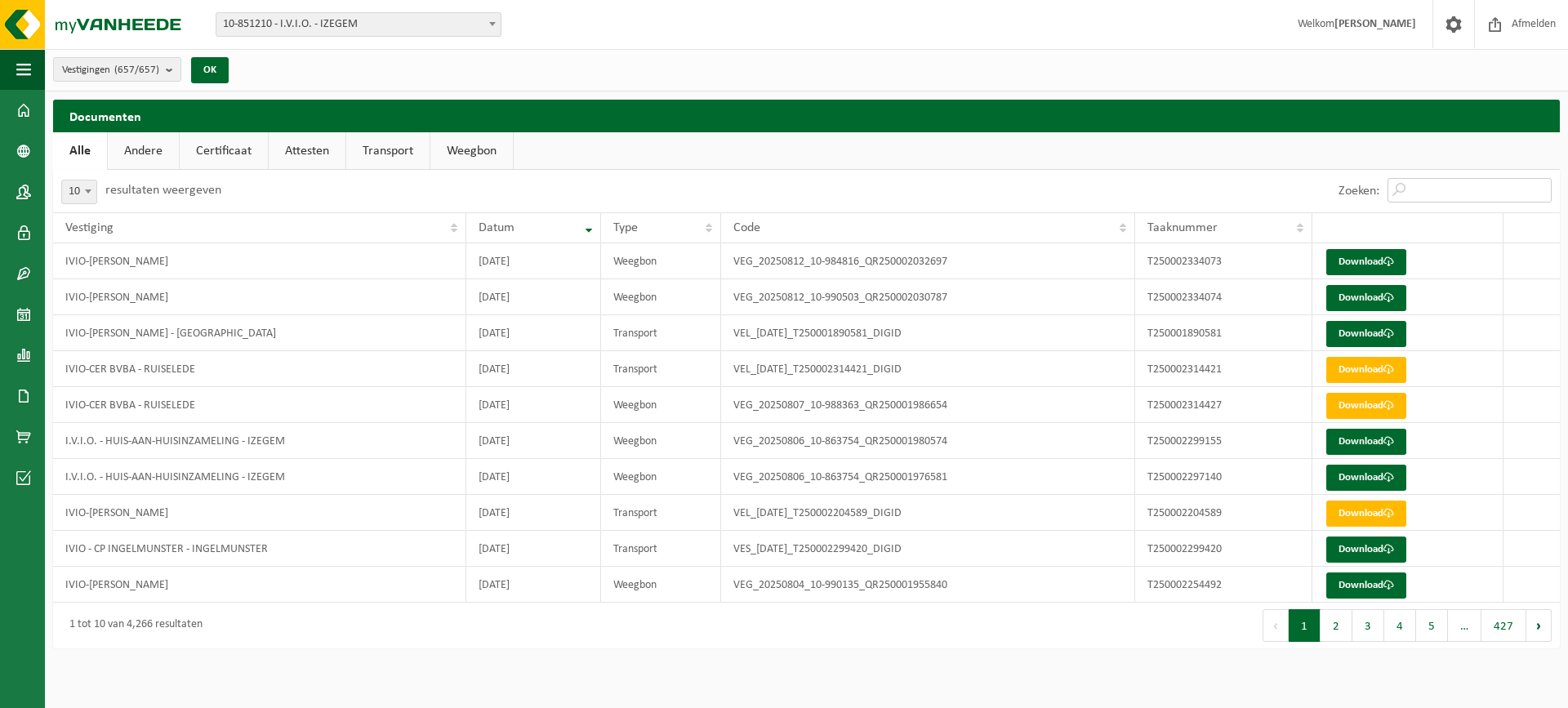
click at [1433, 198] on input "Zoeken:" at bounding box center [1469, 191] width 164 height 24
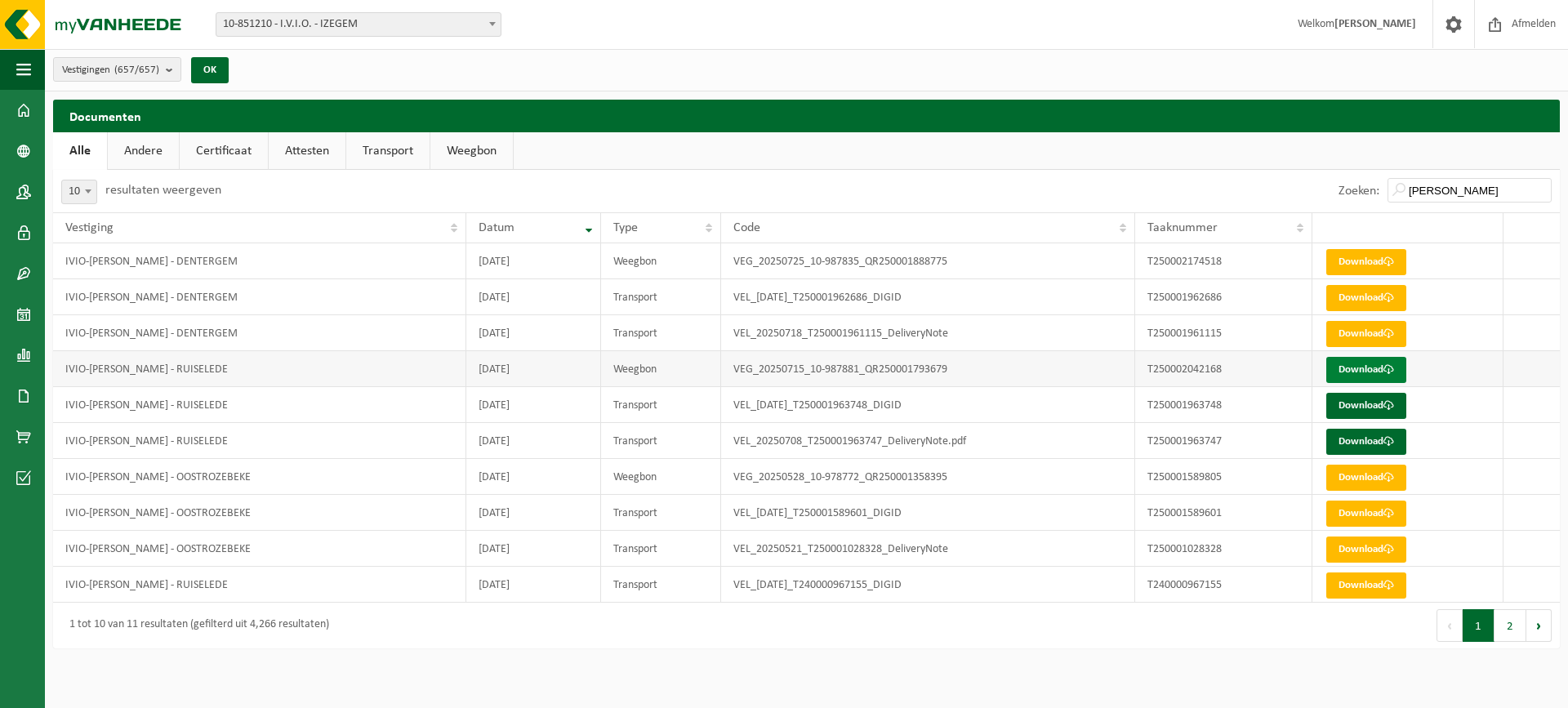
click at [1351, 360] on link "Download" at bounding box center [1366, 370] width 80 height 26
click at [1339, 404] on link "Download" at bounding box center [1366, 406] width 80 height 26
click at [1355, 438] on link "Download" at bounding box center [1366, 442] width 80 height 26
drag, startPoint x: 1462, startPoint y: 194, endPoint x: 1271, endPoint y: 156, distance: 194.7
click at [1272, 155] on div "Documenten Even geduld. Door de grote hoeveelheid gegevens duurt het laden even…" at bounding box center [807, 377] width 1523 height 557
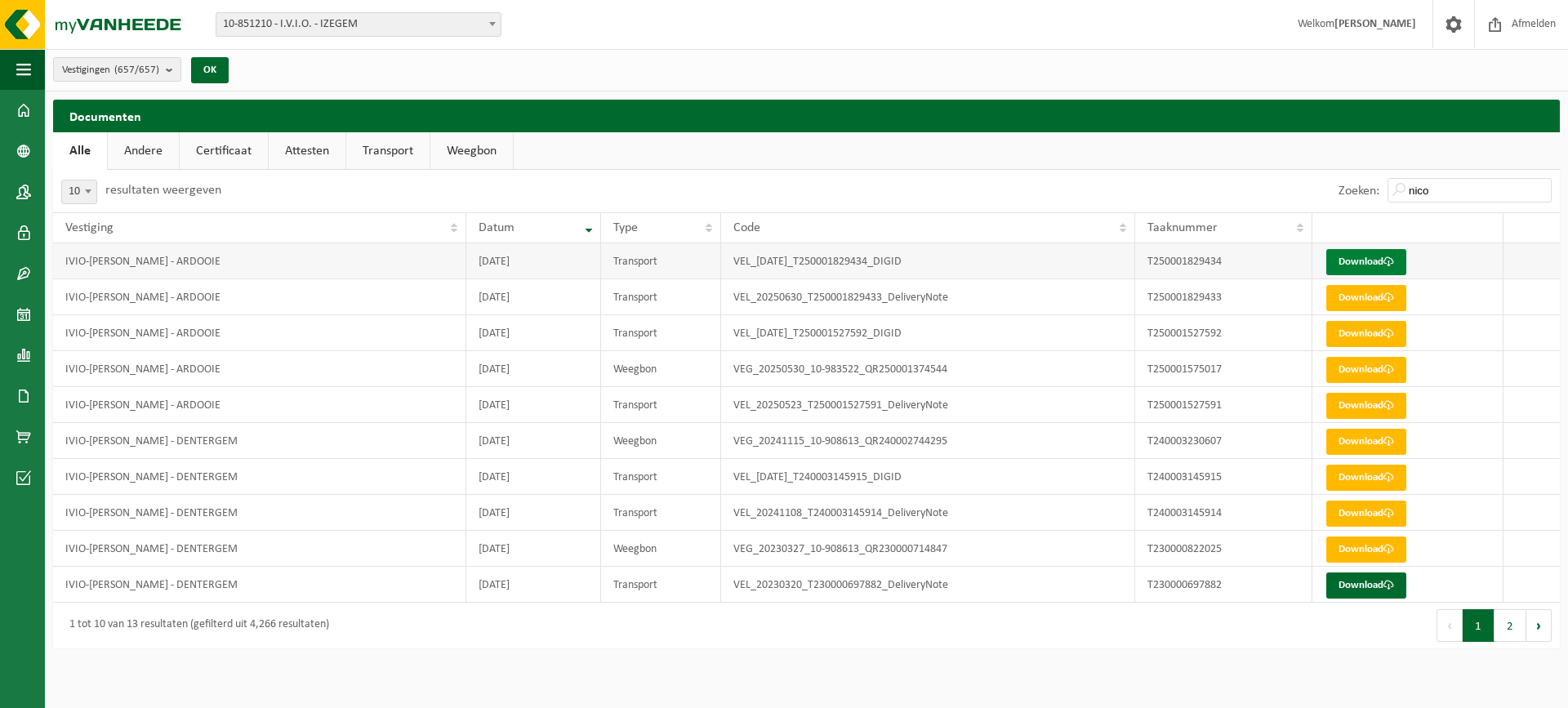
click at [1369, 255] on link "Download" at bounding box center [1366, 262] width 80 height 26
drag, startPoint x: 1459, startPoint y: 190, endPoint x: 1257, endPoint y: 198, distance: 202.2
click at [1262, 179] on div "Zoeken: nico" at bounding box center [1183, 191] width 754 height 42
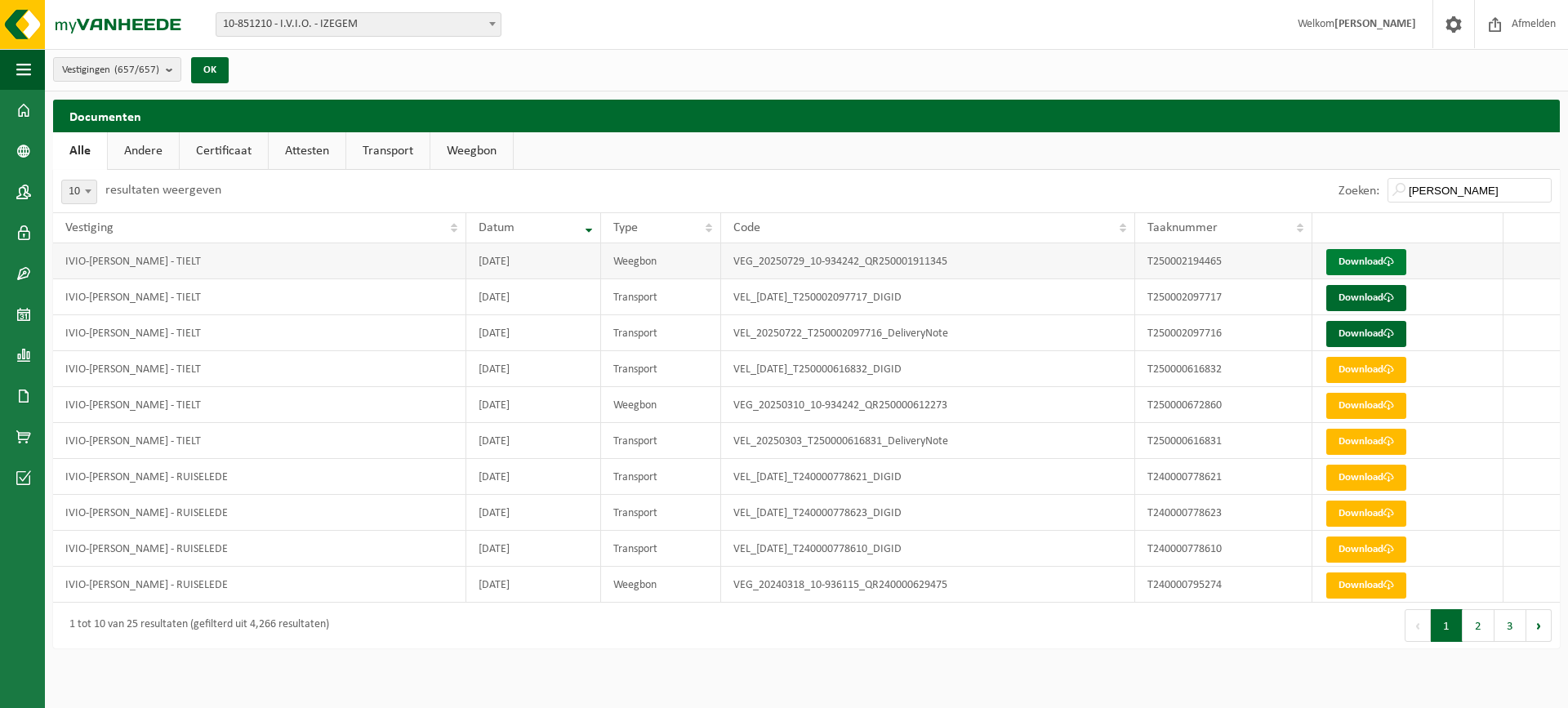
click at [1366, 267] on link "Download" at bounding box center [1366, 262] width 80 height 26
click at [1339, 304] on link "Download" at bounding box center [1366, 299] width 80 height 26
click at [1360, 262] on link "Download" at bounding box center [1366, 262] width 80 height 26
click at [1369, 337] on link "Download" at bounding box center [1366, 334] width 80 height 26
click at [1500, 202] on div "Zoeken: tijs strubbe" at bounding box center [1445, 191] width 229 height 42
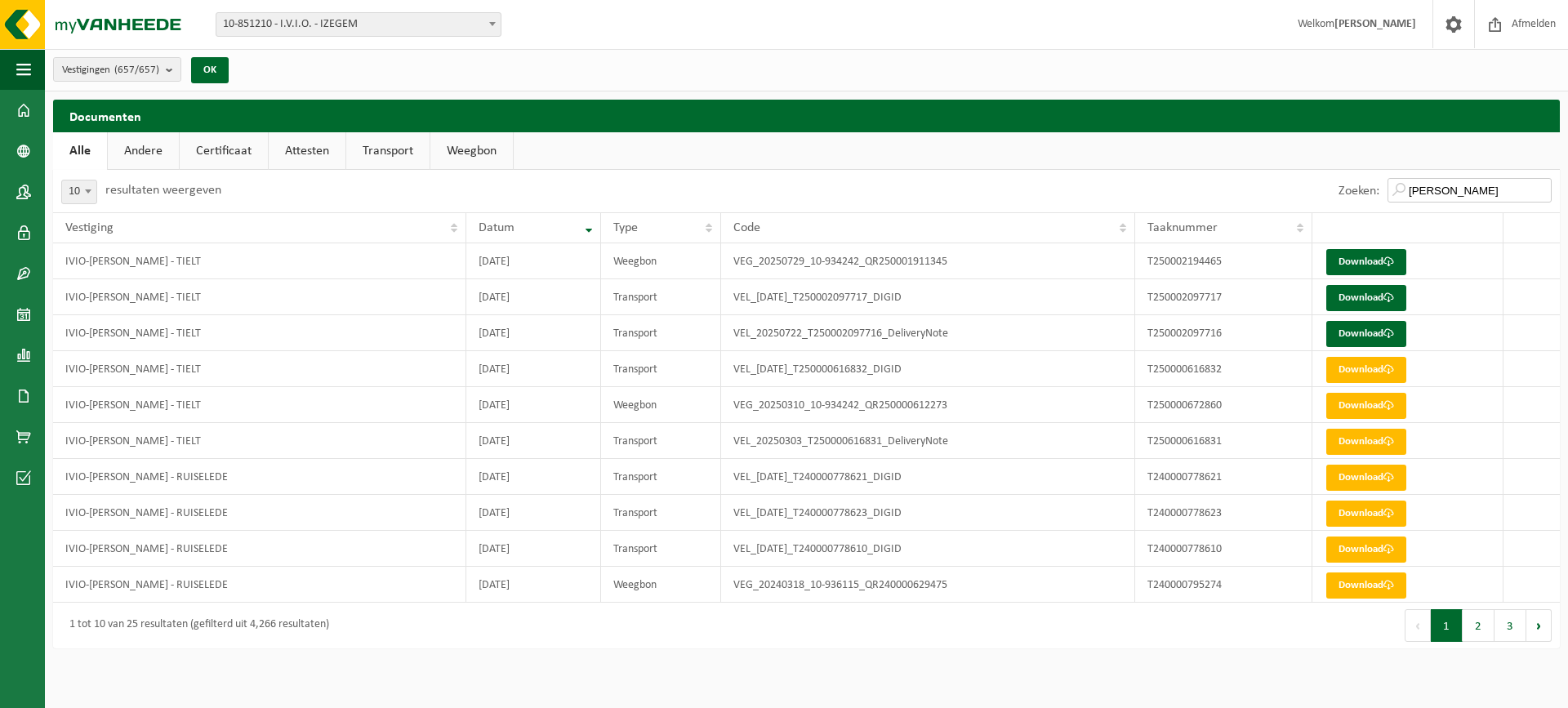
click at [1484, 190] on input "tijs strubbe" at bounding box center [1469, 191] width 164 height 24
drag, startPoint x: 1504, startPoint y: 195, endPoint x: 1381, endPoint y: 194, distance: 123.0
click at [1383, 194] on div "Zoeken: tijs strubbe" at bounding box center [1445, 191] width 229 height 42
click at [1234, 192] on div "Zoeken: tijs strubbe" at bounding box center [1183, 191] width 754 height 42
click at [1462, 187] on input "tijs strubbe" at bounding box center [1469, 191] width 164 height 24
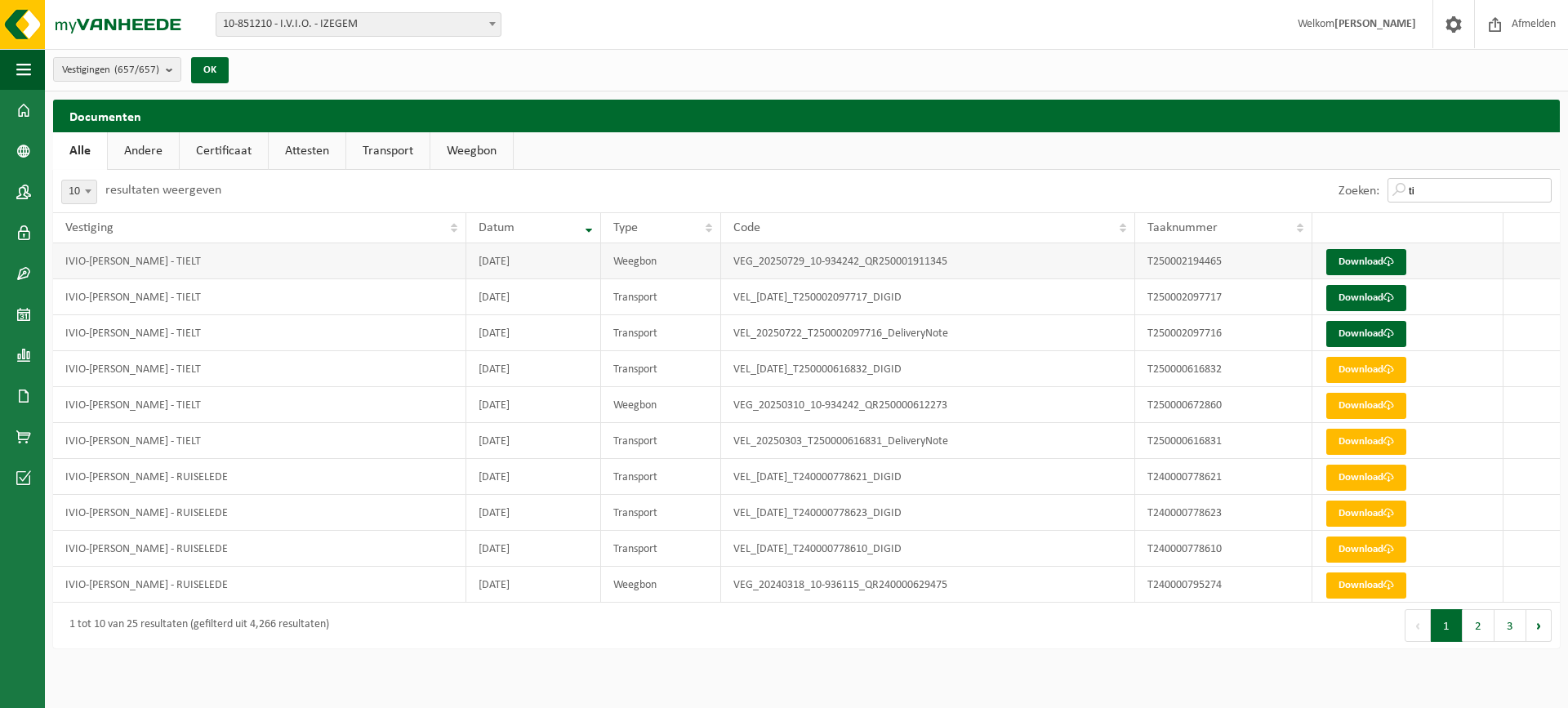
type input "t"
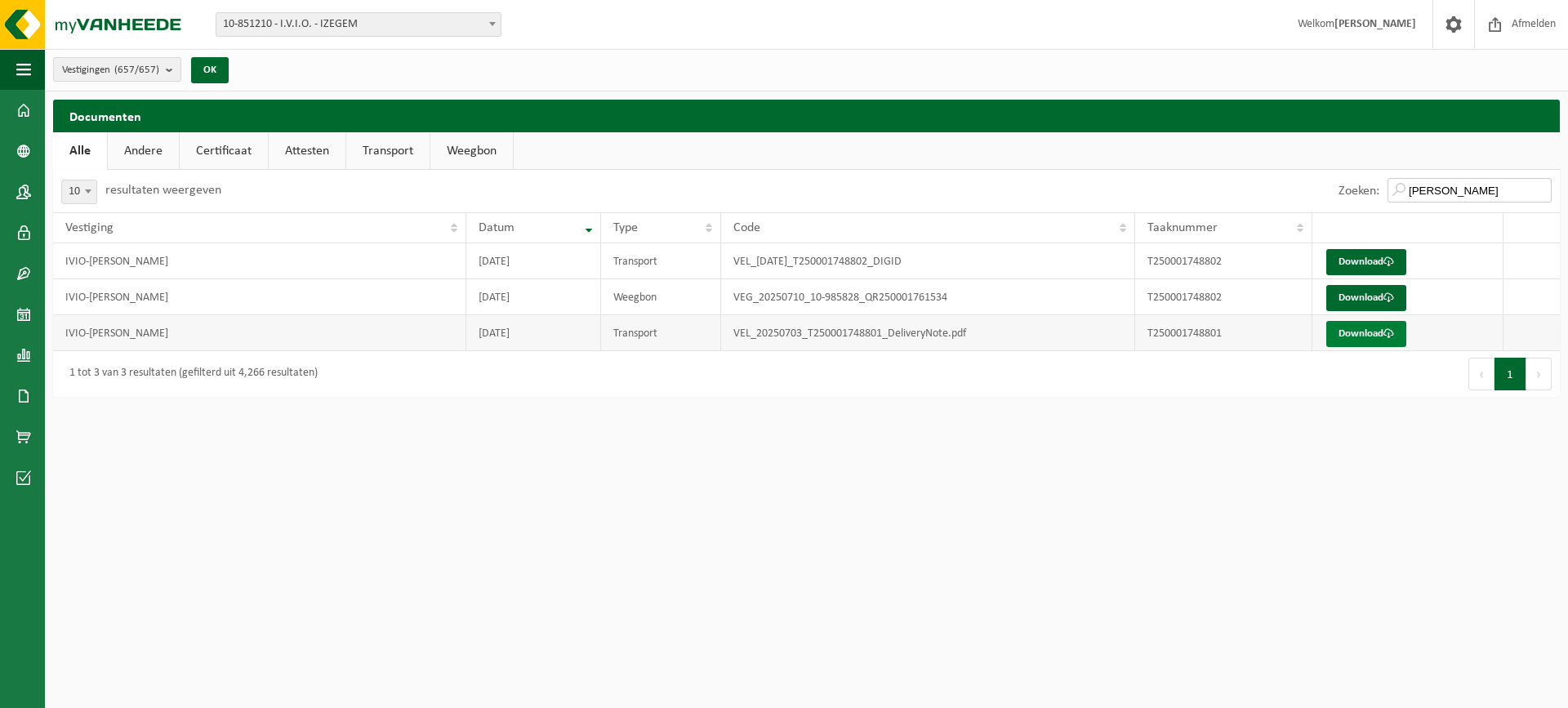
type input "renee"
click at [1363, 336] on link "Download" at bounding box center [1366, 334] width 80 height 26
click at [1356, 304] on link "Download" at bounding box center [1366, 299] width 80 height 26
click at [1364, 257] on link "Download" at bounding box center [1366, 262] width 80 height 26
drag, startPoint x: 1453, startPoint y: 198, endPoint x: 1370, endPoint y: 176, distance: 85.9
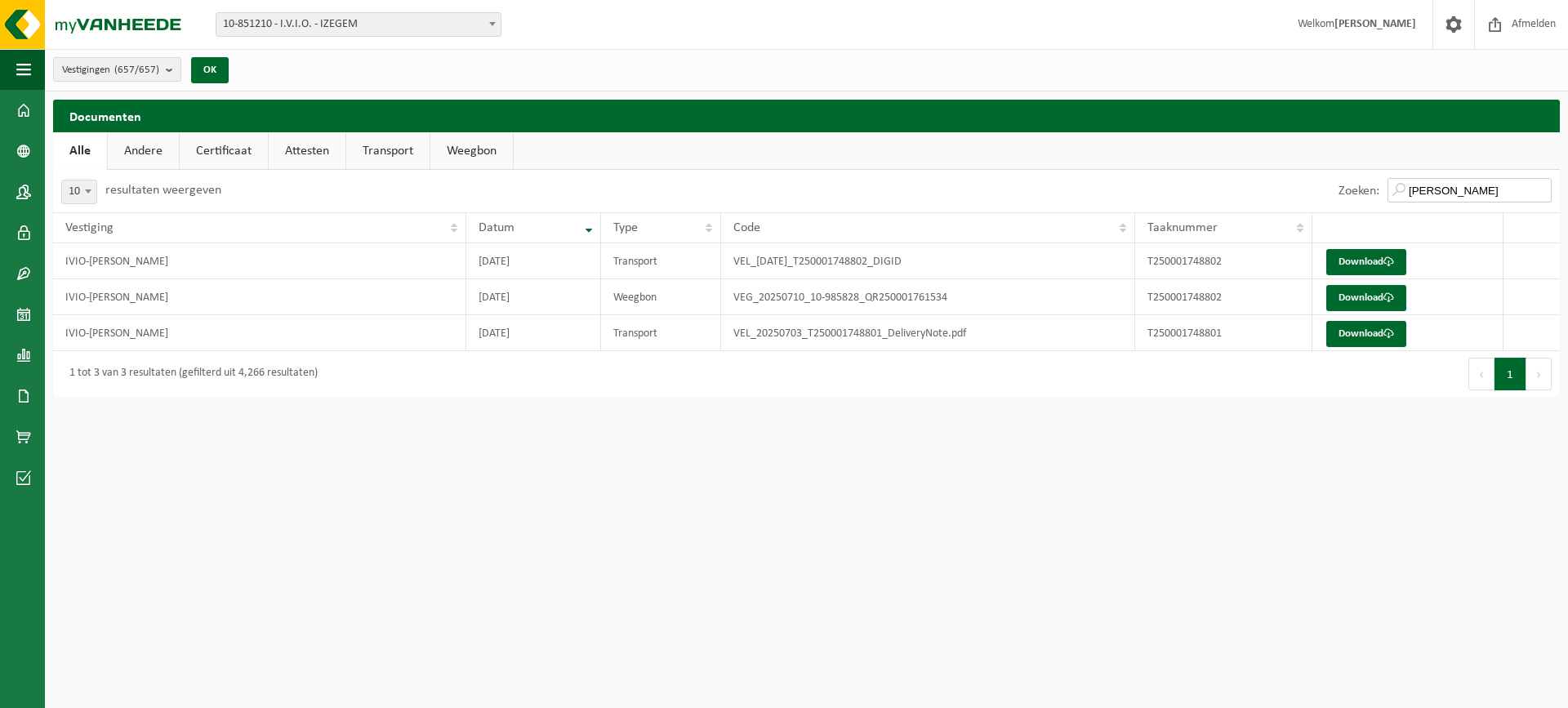
click at [1370, 176] on div "Zoeken: renee" at bounding box center [1445, 191] width 229 height 42
type input "anneleen"
click at [1348, 331] on link "Download" at bounding box center [1366, 334] width 80 height 26
click at [1382, 297] on link "Download" at bounding box center [1366, 299] width 80 height 26
click at [1346, 260] on link "Download" at bounding box center [1366, 262] width 80 height 26
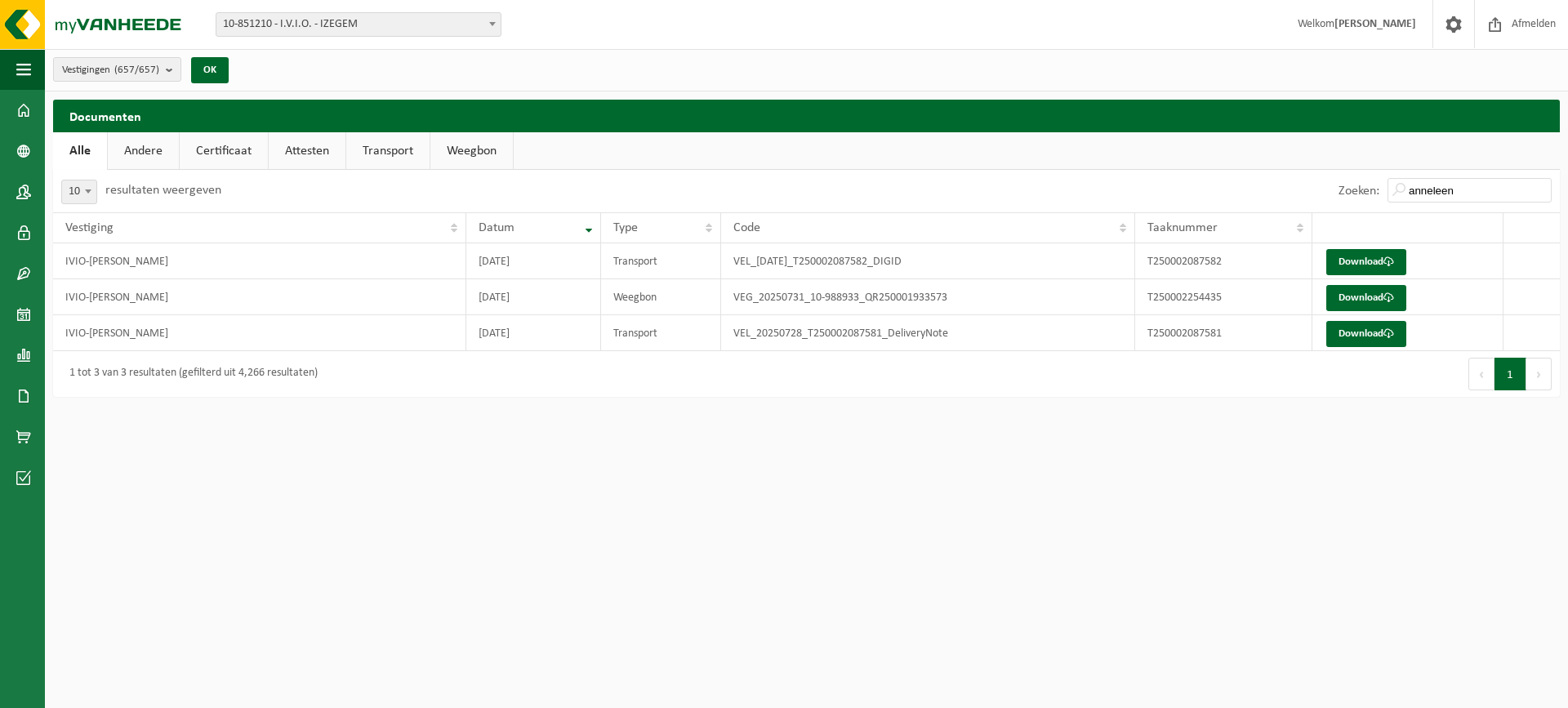
click at [374, 442] on html "Vestiging: 10-851210 - I.V.I.O. - IZEGEM 10-955711 - I.V.I.O - DECOCK ROBBE - L…" at bounding box center [784, 354] width 1568 height 708
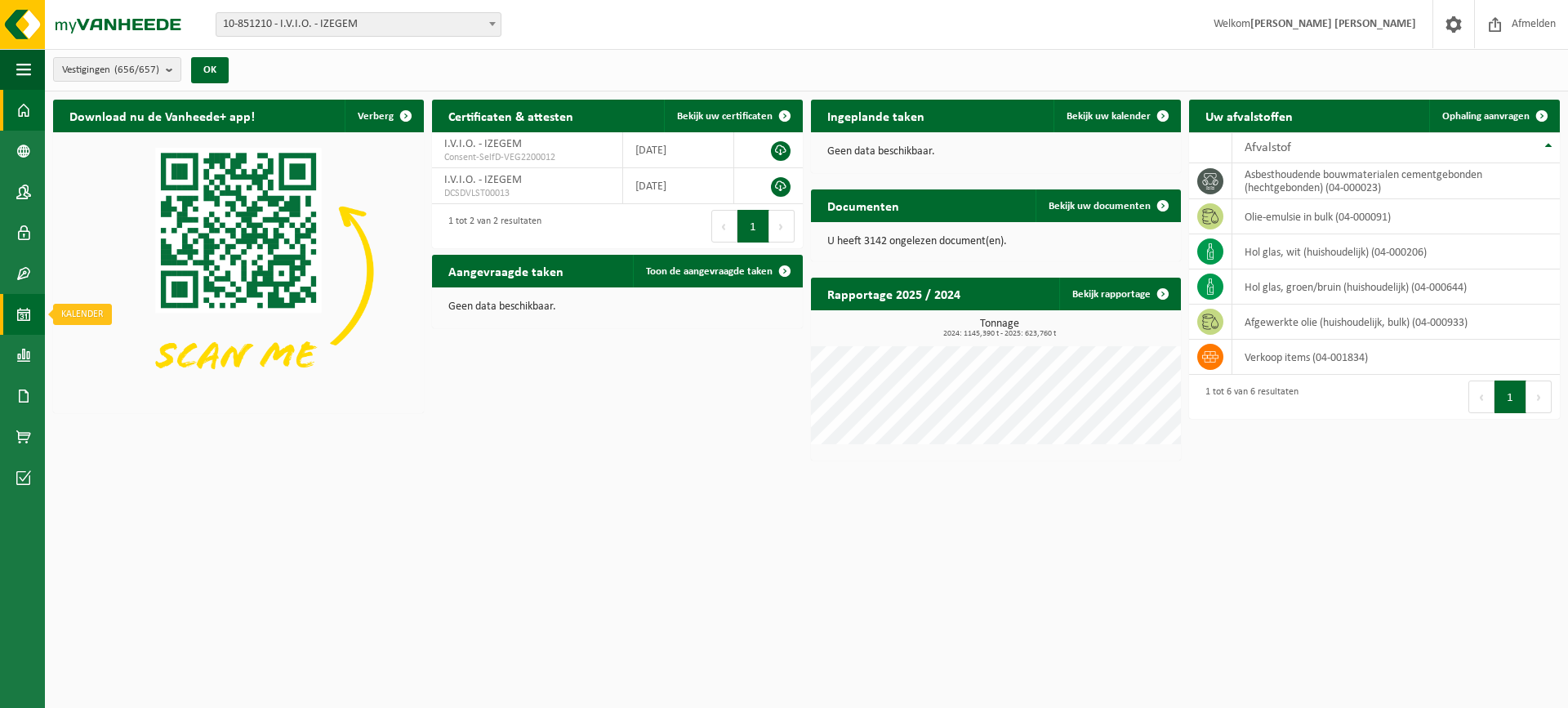
click at [10, 319] on link "Kalender" at bounding box center [23, 314] width 45 height 40
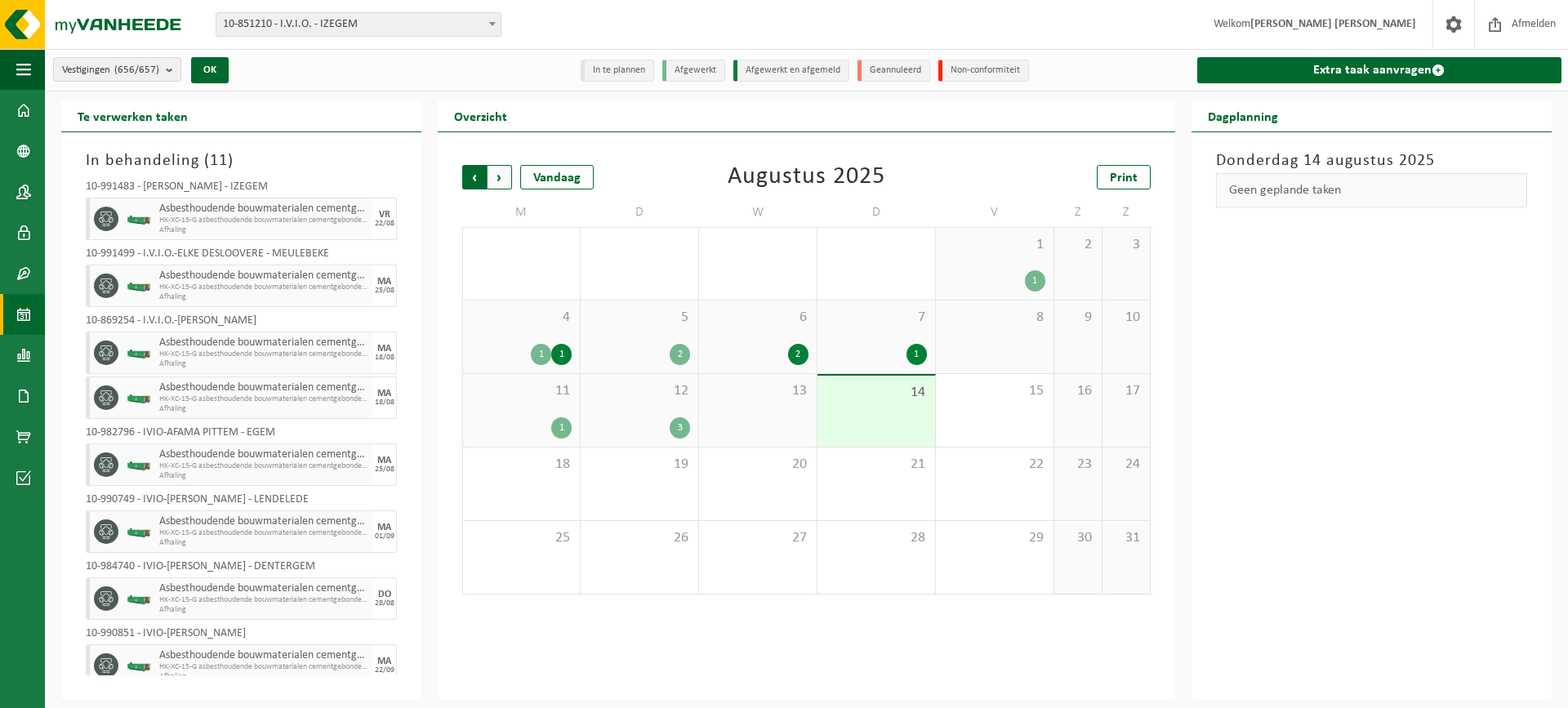
click at [509, 184] on span "Volgende" at bounding box center [500, 177] width 24 height 24
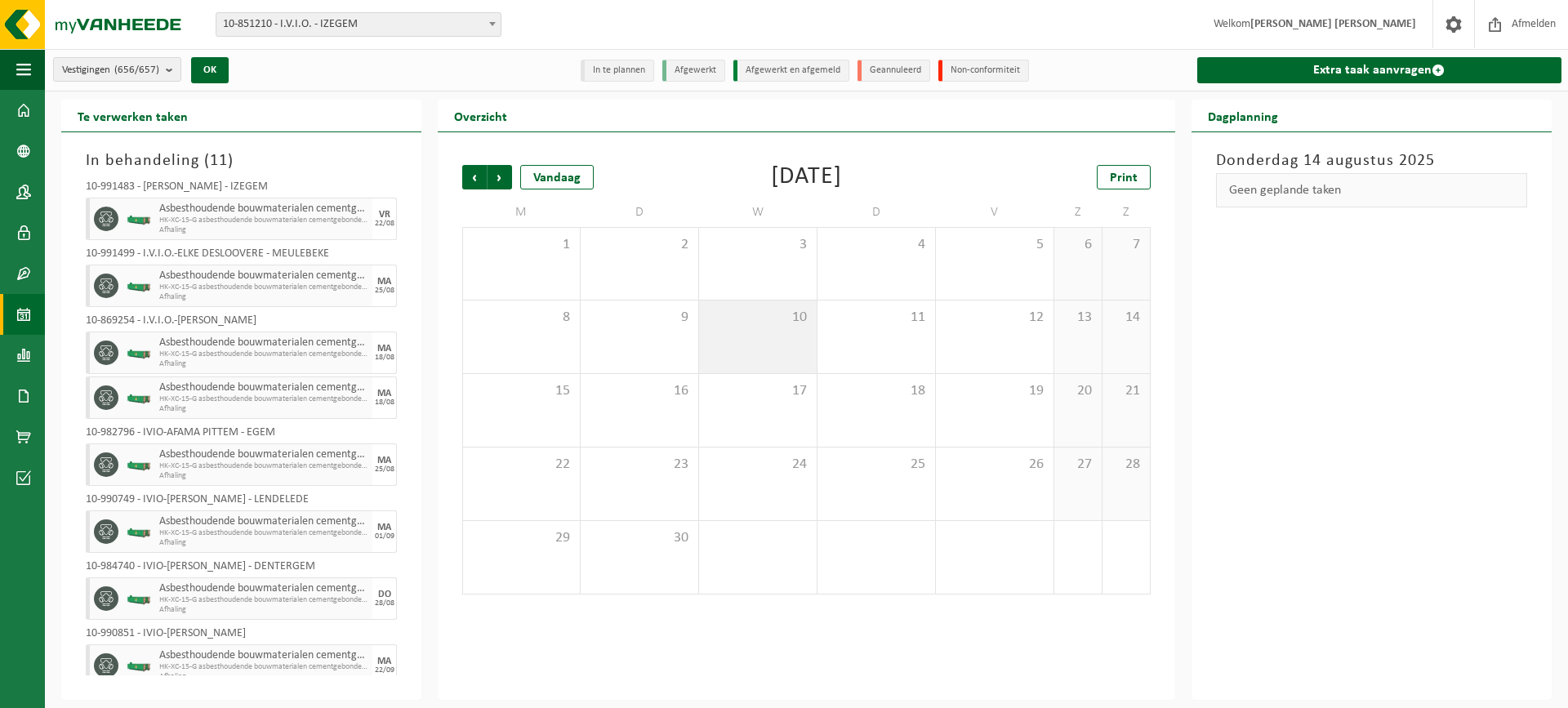
click at [706, 353] on div "10" at bounding box center [758, 336] width 117 height 72
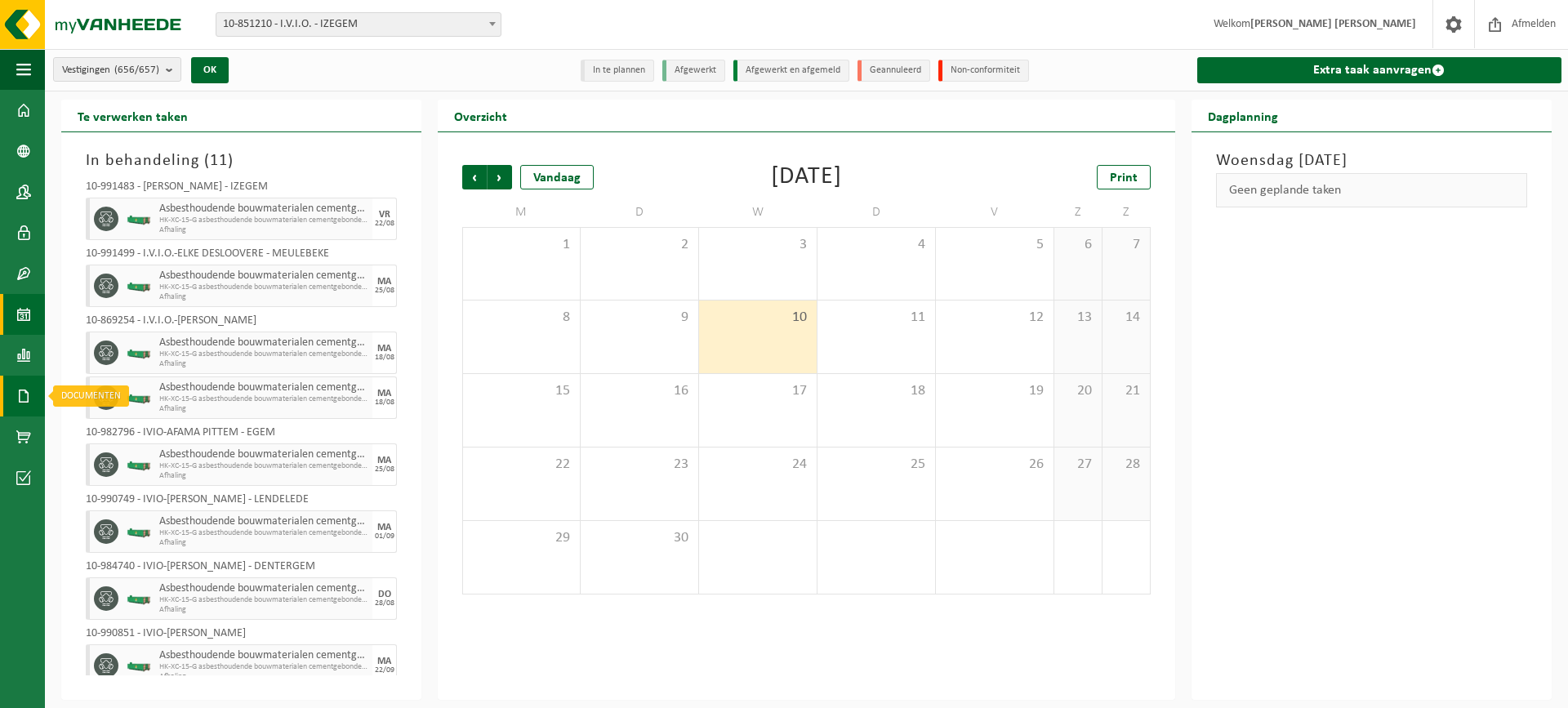
click at [16, 380] on span at bounding box center [23, 395] width 15 height 40
click at [116, 433] on span "Documenten" at bounding box center [125, 431] width 60 height 31
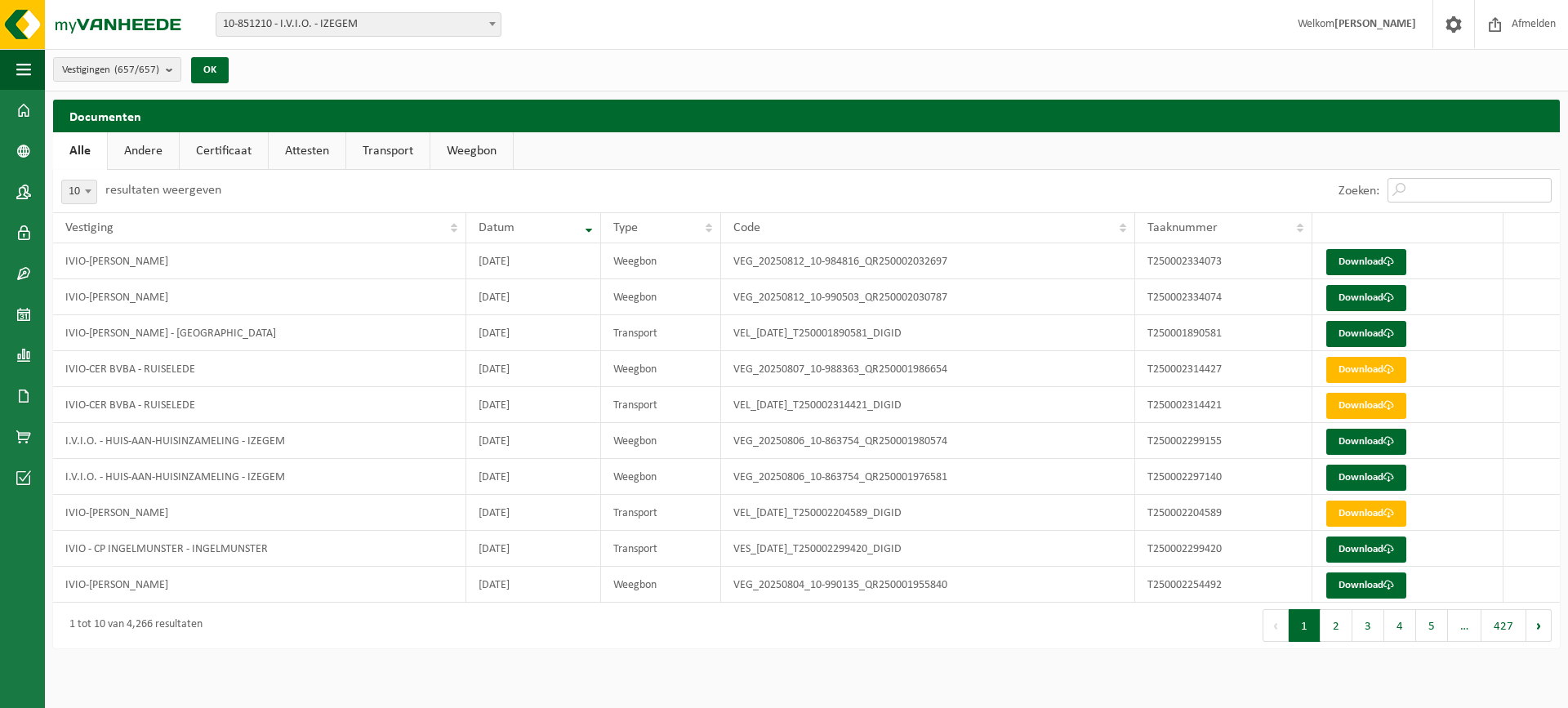
click at [1422, 197] on input "Zoeken:" at bounding box center [1469, 191] width 164 height 24
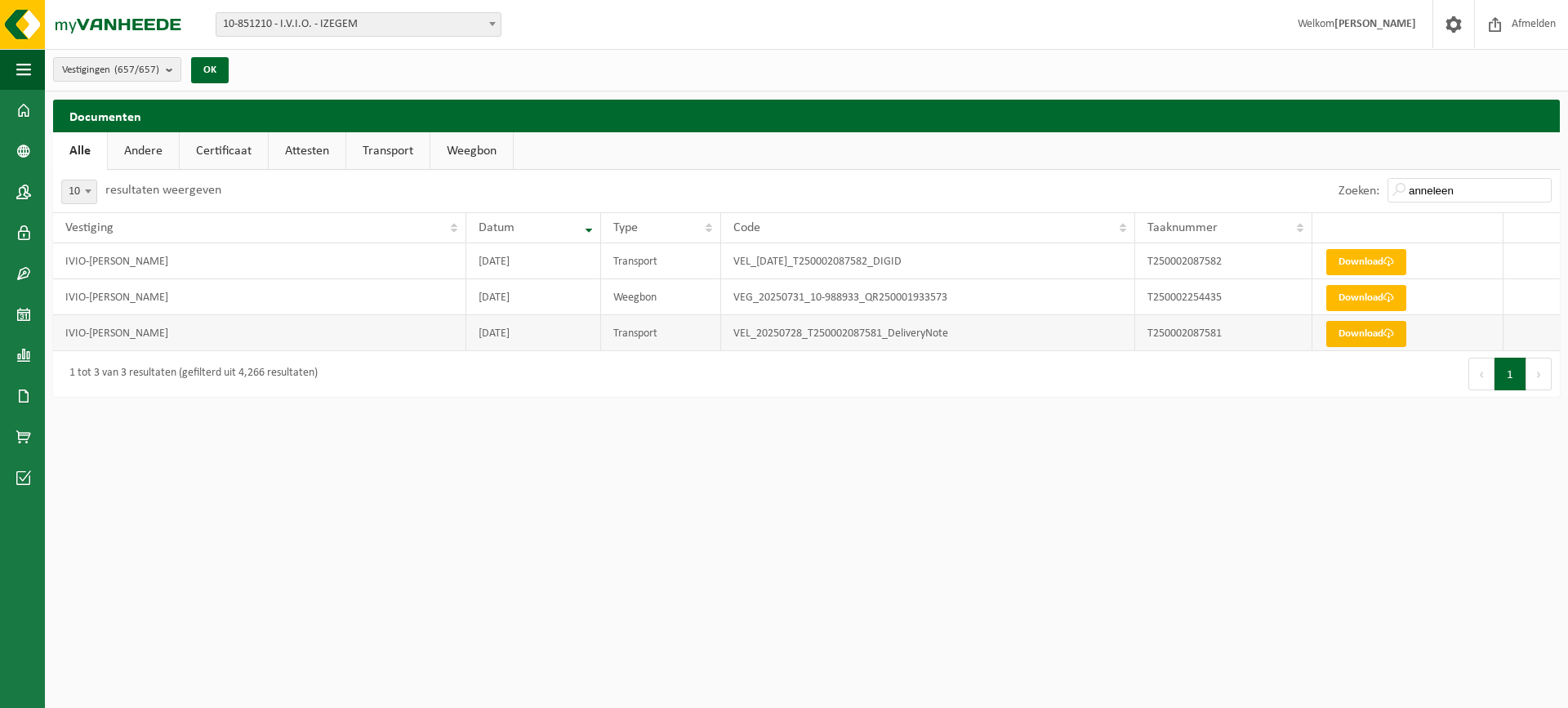
click at [1371, 336] on link "Download" at bounding box center [1366, 334] width 80 height 26
drag, startPoint x: 1464, startPoint y: 190, endPoint x: 1345, endPoint y: 186, distance: 119.1
click at [1345, 186] on div "Zoeken: anneleen" at bounding box center [1445, 191] width 229 height 42
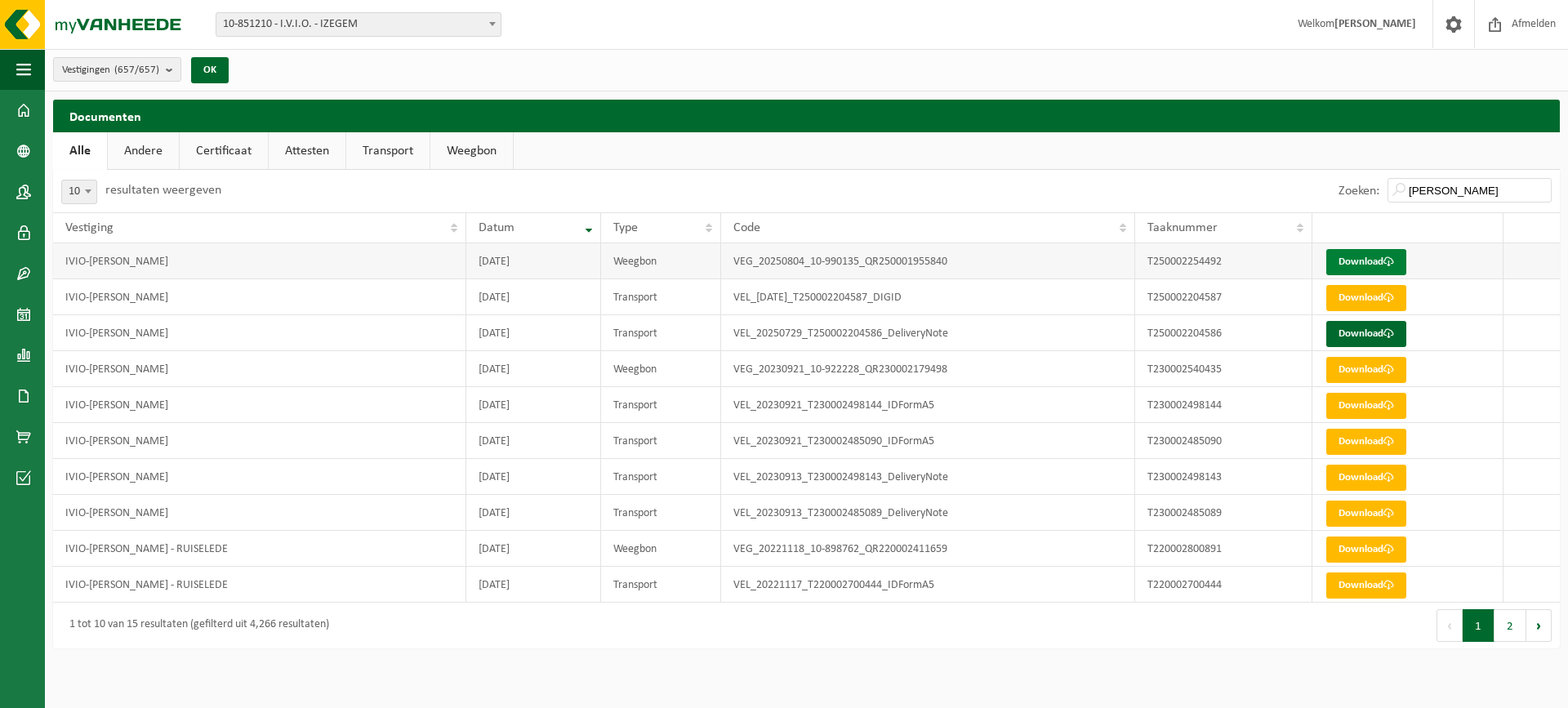
click at [1378, 256] on link "Download" at bounding box center [1366, 262] width 80 height 26
click at [1347, 339] on link "Download" at bounding box center [1366, 334] width 80 height 26
drag, startPoint x: 1474, startPoint y: 197, endPoint x: 1176, endPoint y: 173, distance: 299.0
click at [1186, 173] on div "Zoeken: jonas" at bounding box center [1183, 191] width 754 height 42
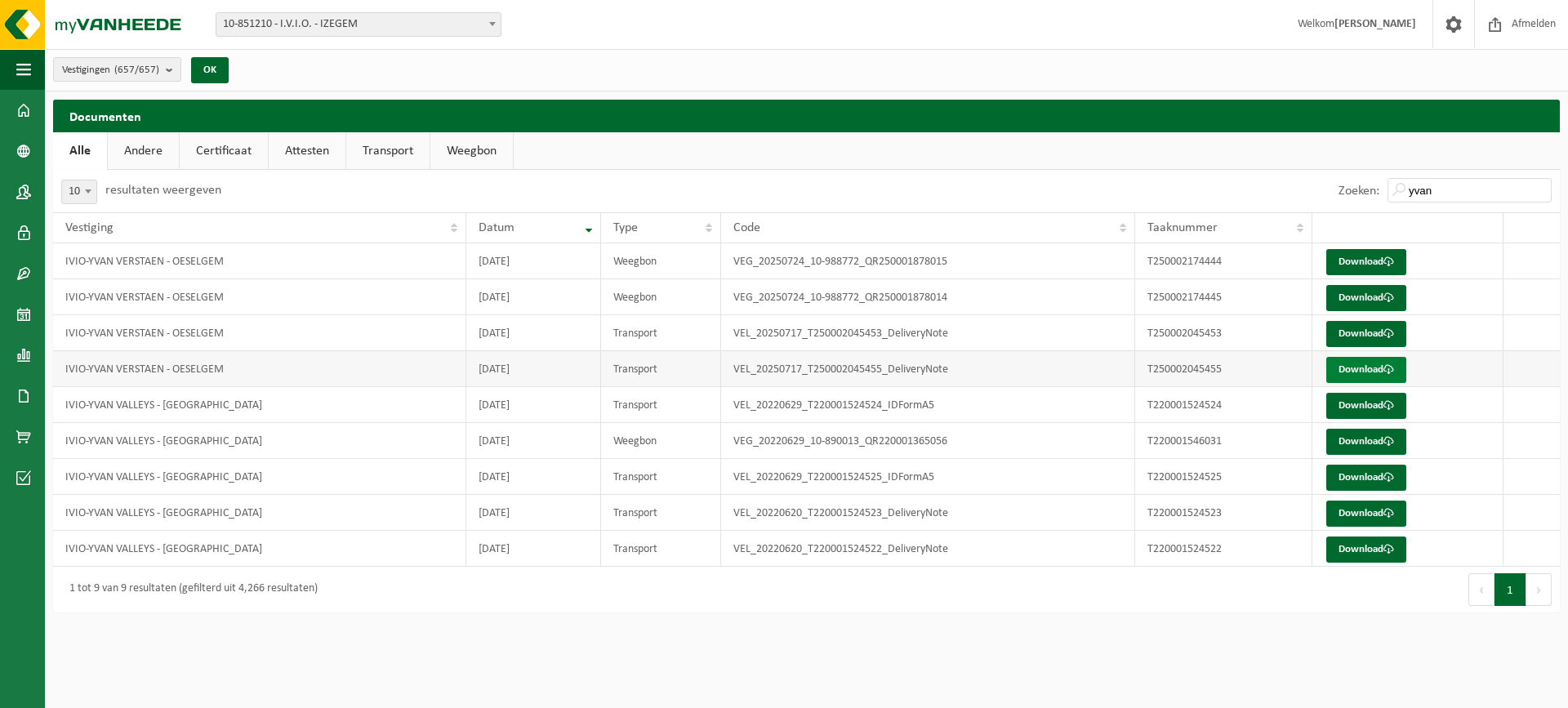
click at [1378, 368] on link "Download" at bounding box center [1366, 370] width 80 height 26
click at [1341, 329] on link "Download" at bounding box center [1366, 334] width 80 height 26
click at [1335, 292] on link "Download" at bounding box center [1366, 299] width 80 height 26
click at [1348, 260] on link "Download" at bounding box center [1366, 262] width 80 height 26
click at [1355, 267] on link "Download" at bounding box center [1366, 262] width 80 height 26
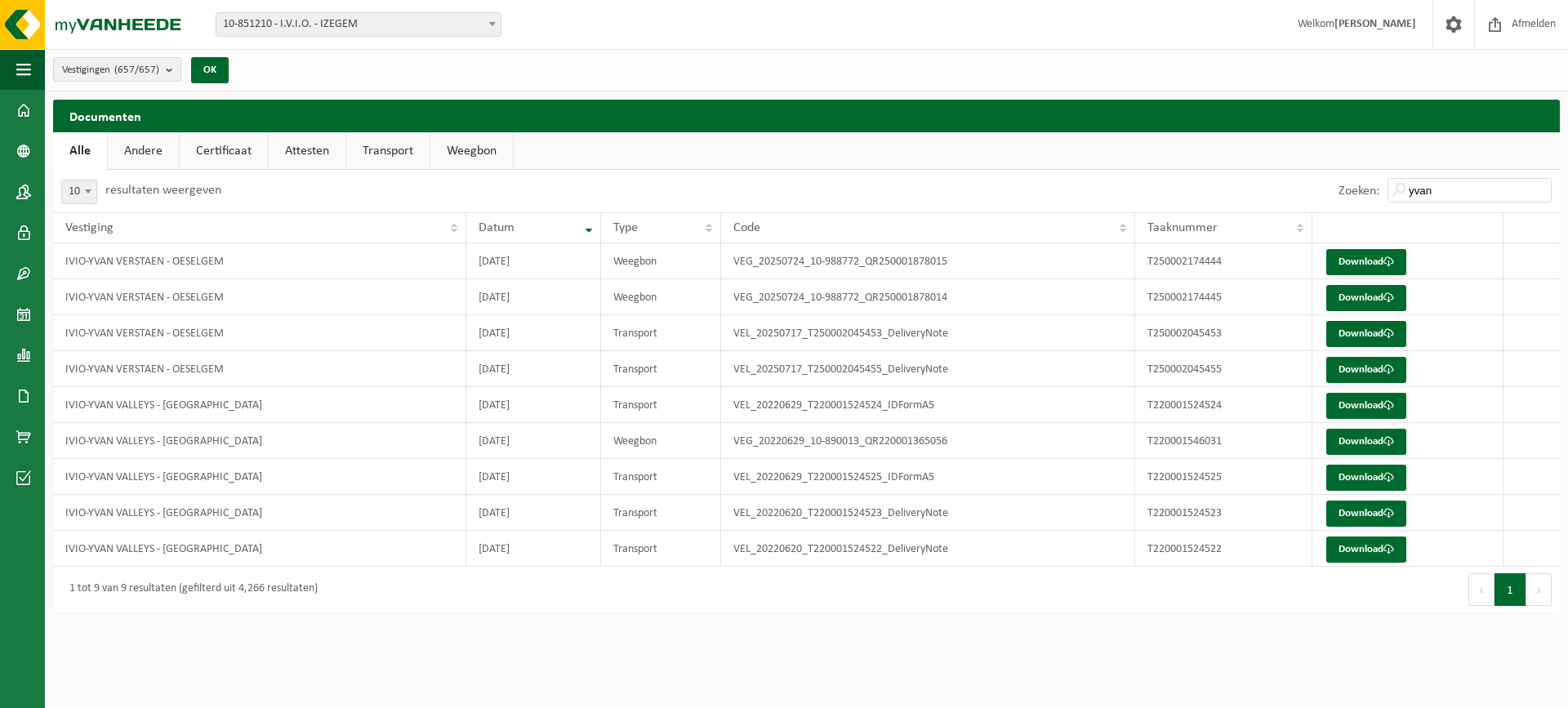
drag, startPoint x: 1450, startPoint y: 204, endPoint x: 1428, endPoint y: 191, distance: 25.6
click at [1428, 191] on div "Zoeken: yvan" at bounding box center [1445, 191] width 229 height 42
drag, startPoint x: 1429, startPoint y: 191, endPoint x: 1320, endPoint y: 175, distance: 110.2
click at [1324, 176] on div "Zoeken: yvan" at bounding box center [1183, 191] width 754 height 42
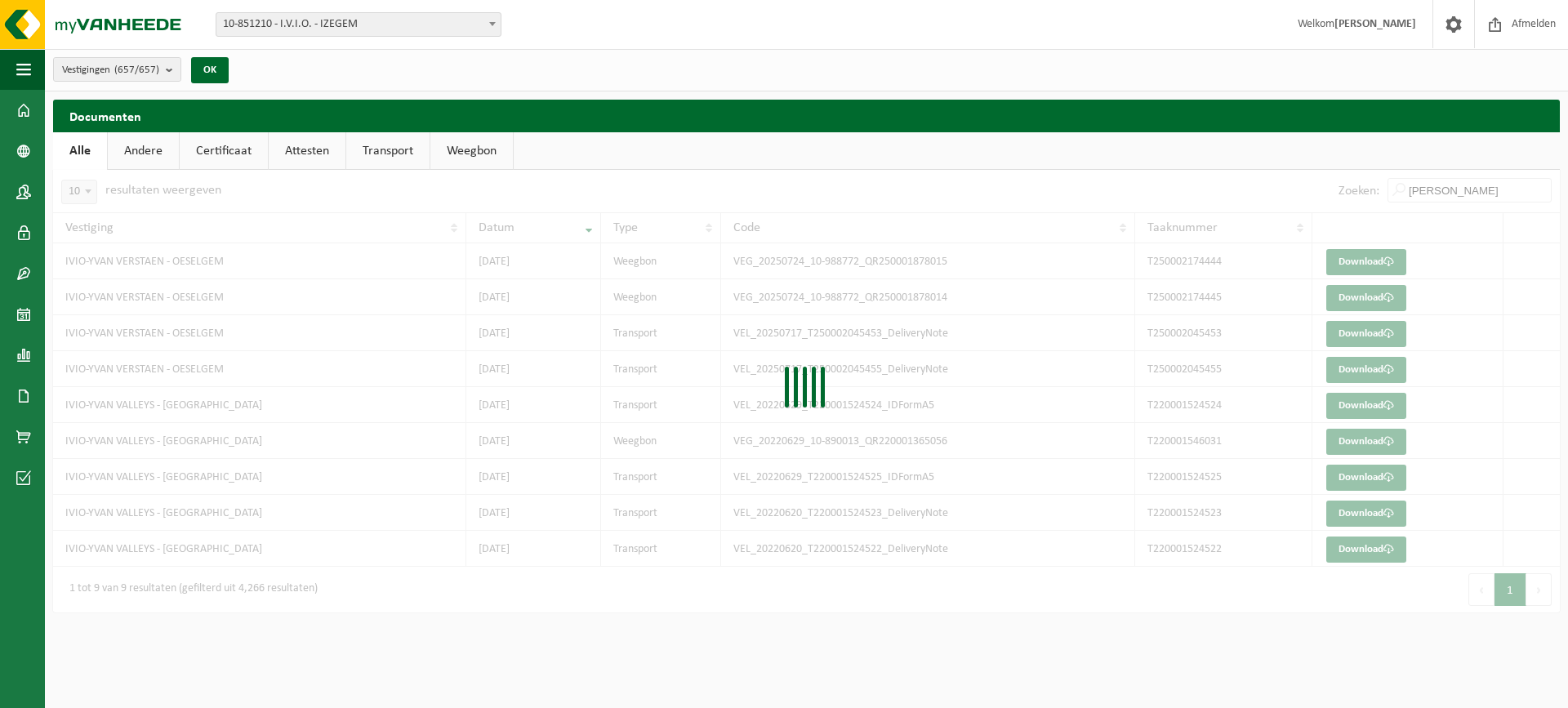
drag, startPoint x: 1125, startPoint y: 320, endPoint x: 1145, endPoint y: 303, distance: 26.2
click at [1142, 303] on div at bounding box center [807, 391] width 1507 height 442
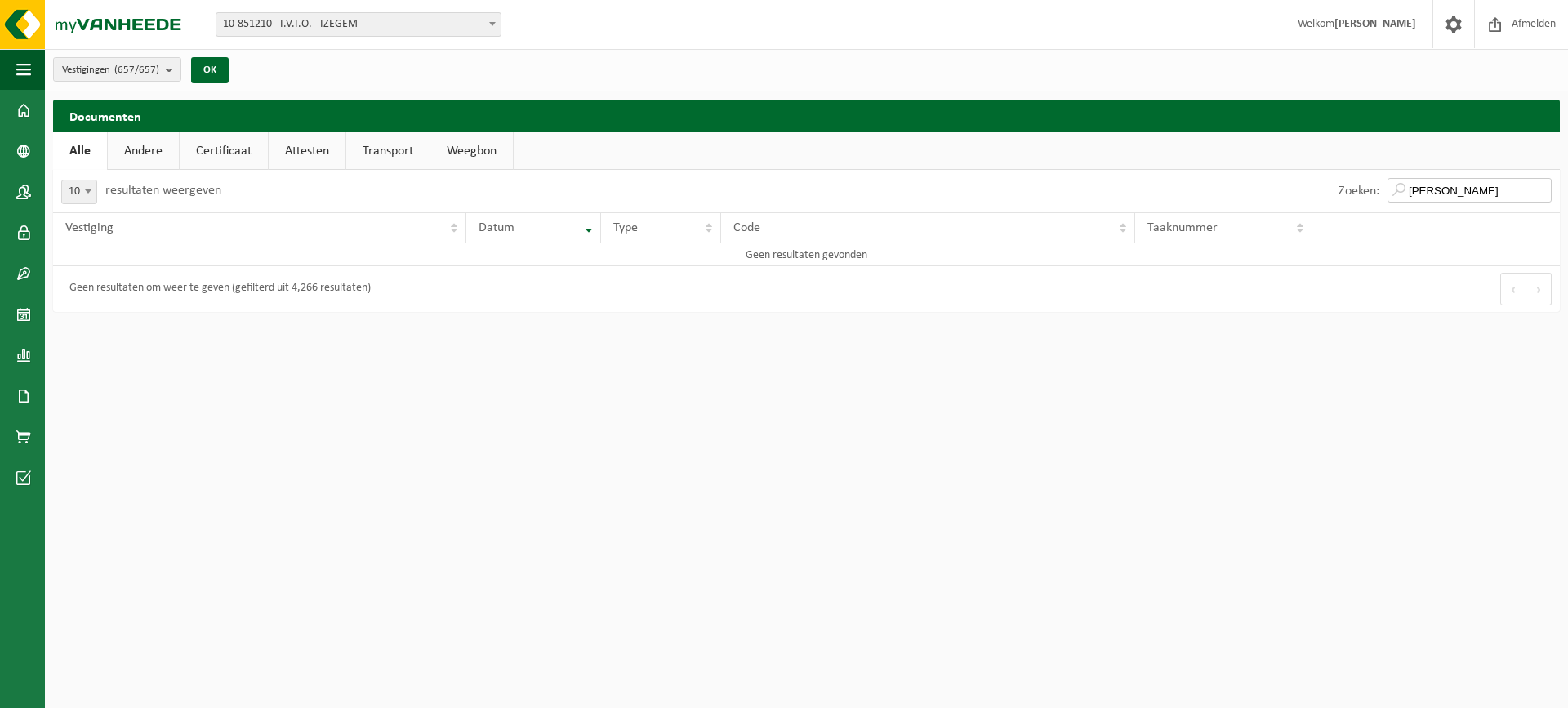
drag, startPoint x: 1474, startPoint y: 192, endPoint x: 1437, endPoint y: 184, distance: 37.9
click at [1437, 184] on input "willy vroman" at bounding box center [1469, 191] width 164 height 24
type input "willy"
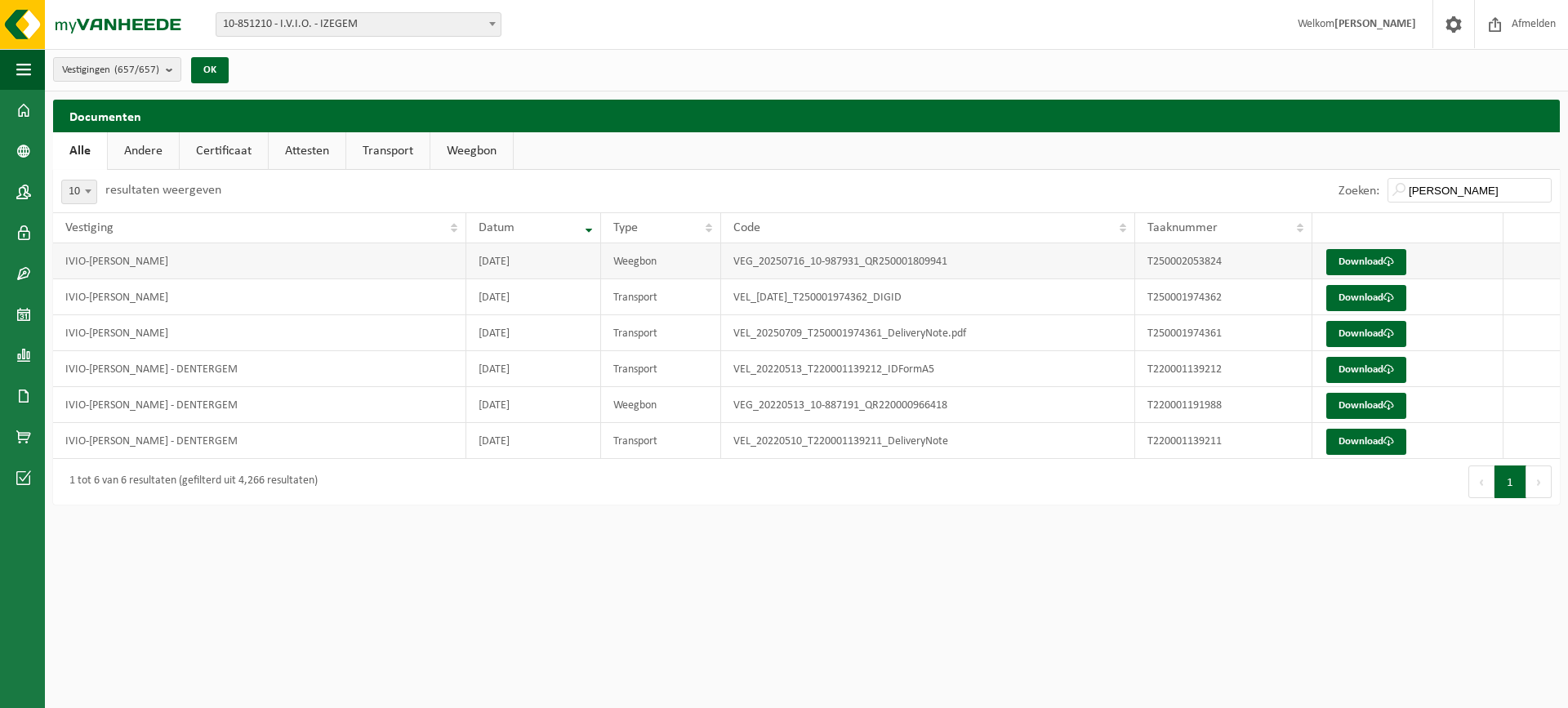
click at [1348, 247] on td "Download" at bounding box center [1408, 261] width 192 height 36
click at [1345, 259] on link "Download" at bounding box center [1366, 262] width 80 height 26
click at [1377, 297] on link "Download" at bounding box center [1366, 299] width 80 height 26
click at [1354, 261] on link "Download" at bounding box center [1366, 262] width 80 height 26
click at [1345, 336] on link "Download" at bounding box center [1366, 334] width 80 height 26
